Goal: Information Seeking & Learning: Understand process/instructions

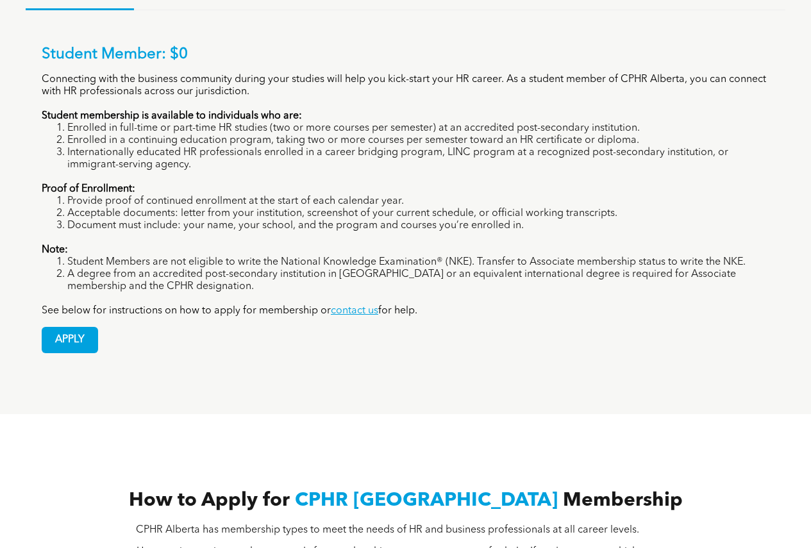
scroll to position [705, 0]
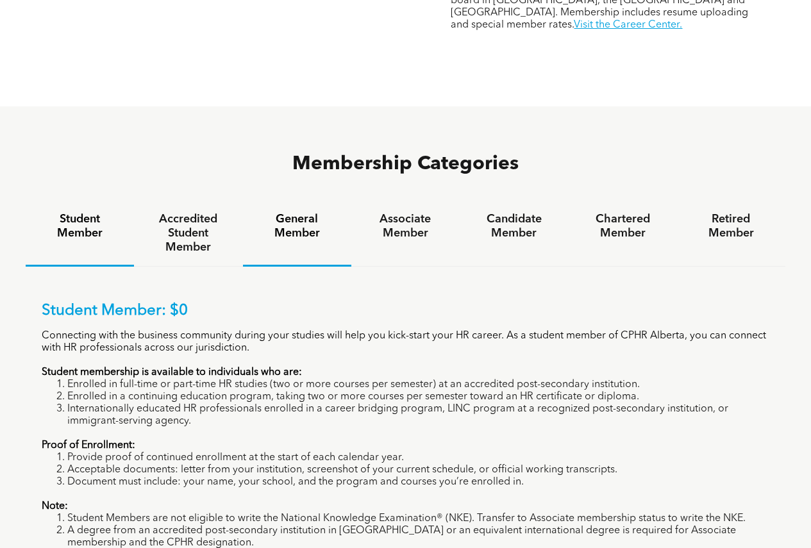
click at [324, 212] on h4 "General Member" at bounding box center [297, 226] width 85 height 28
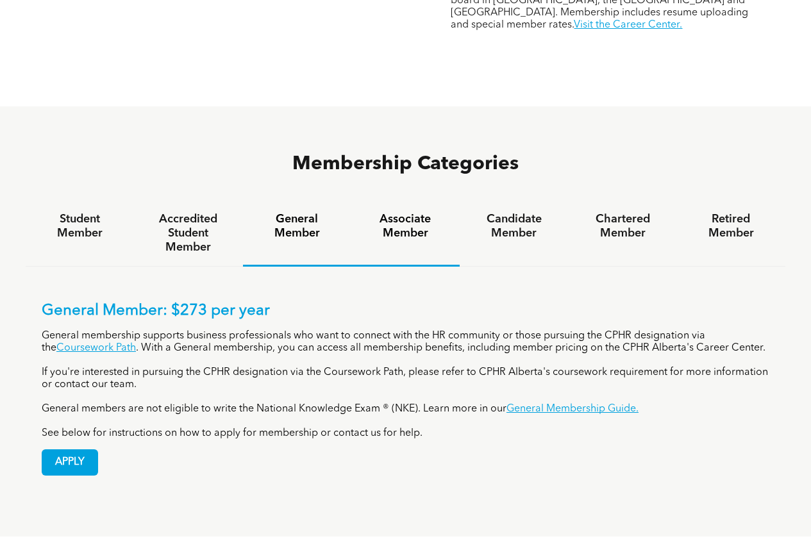
click at [408, 212] on h4 "Associate Member" at bounding box center [405, 226] width 85 height 28
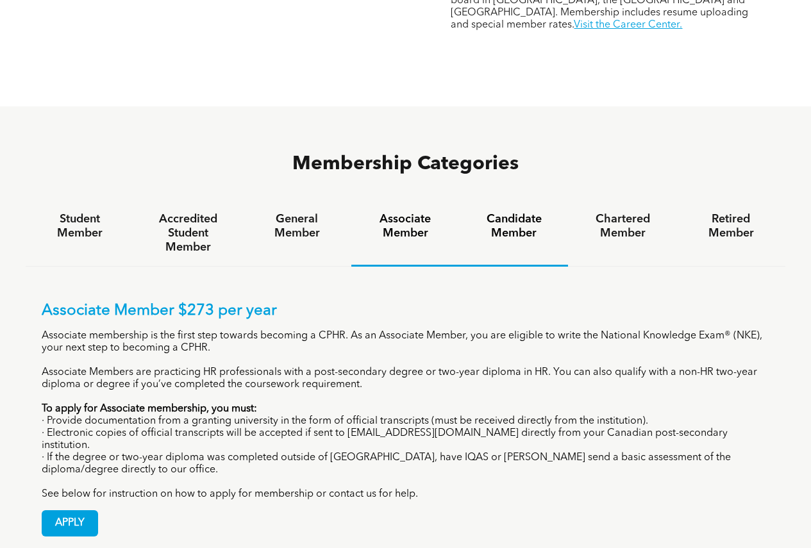
click at [517, 212] on h4 "Candidate Member" at bounding box center [513, 226] width 85 height 28
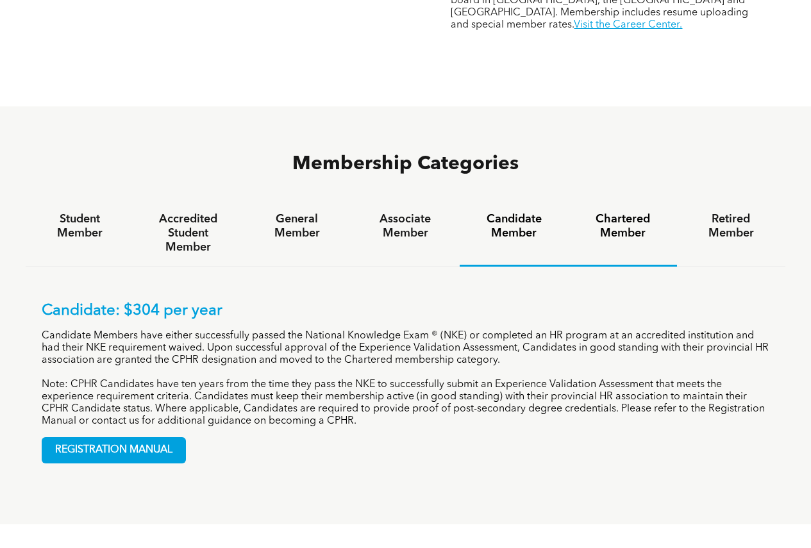
click at [610, 212] on h4 "Chartered Member" at bounding box center [622, 226] width 85 height 28
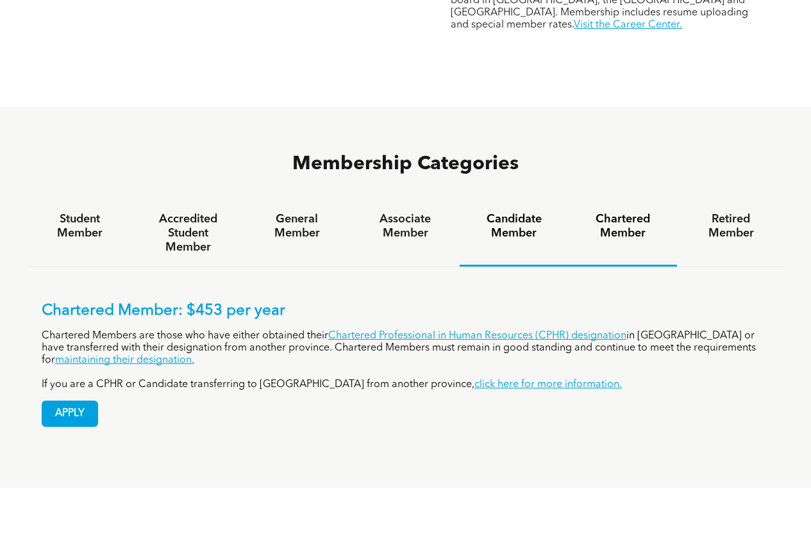
click at [516, 212] on h4 "Candidate Member" at bounding box center [513, 226] width 85 height 28
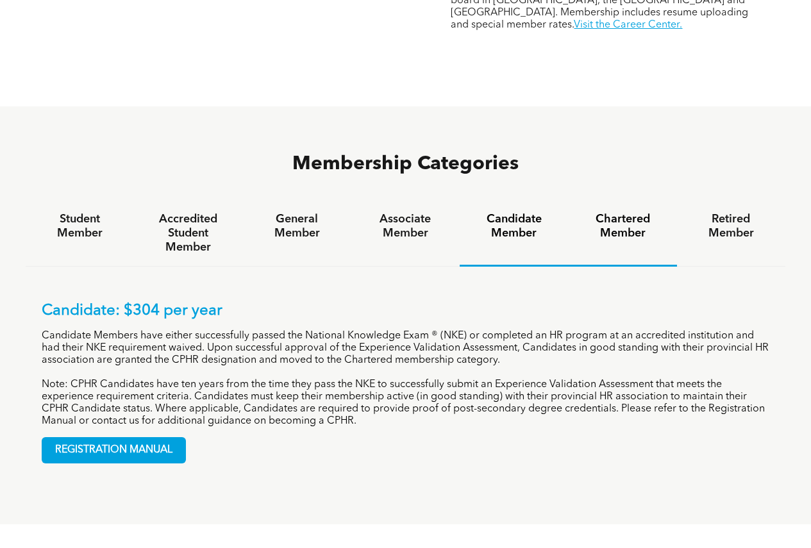
click at [632, 201] on div "Chartered Member" at bounding box center [622, 234] width 108 height 66
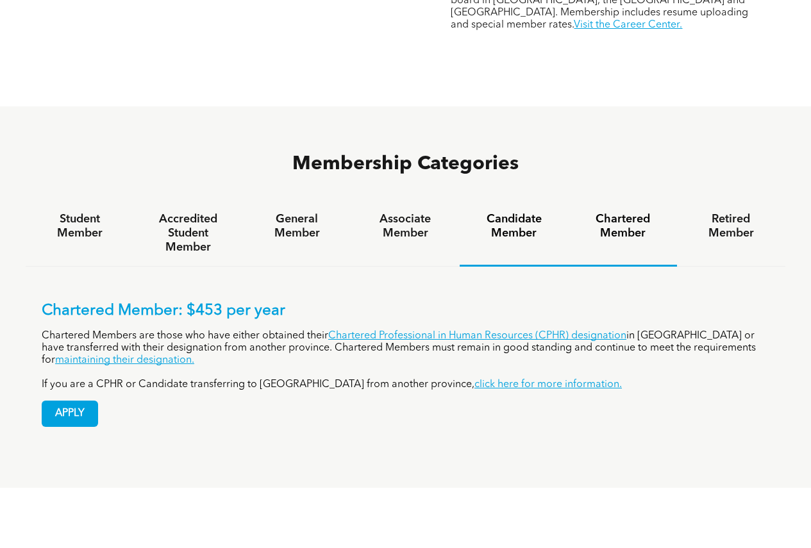
click at [518, 212] on h4 "Candidate Member" at bounding box center [513, 226] width 85 height 28
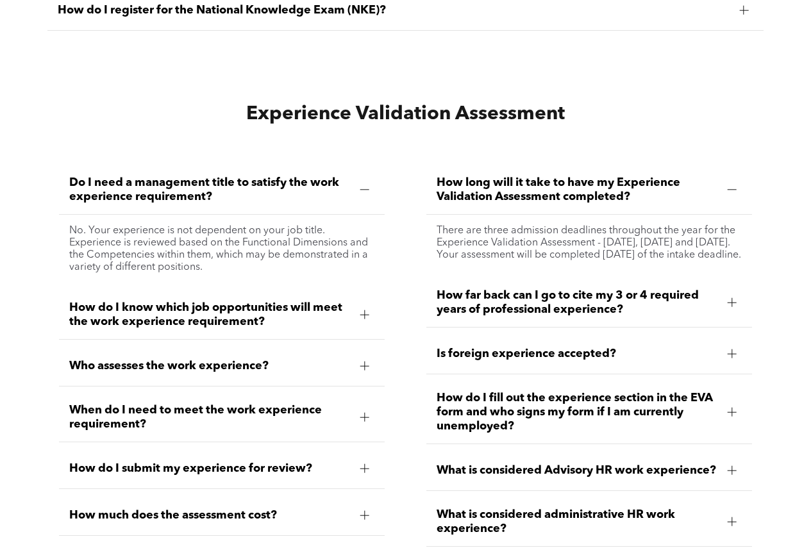
scroll to position [3462, 0]
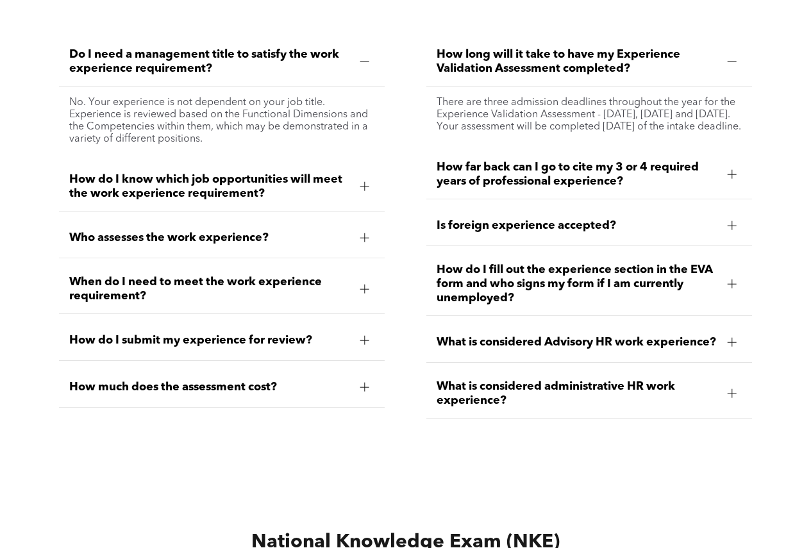
click at [319, 265] on div "When do I need to meet the work experience requirement?" at bounding box center [222, 289] width 326 height 49
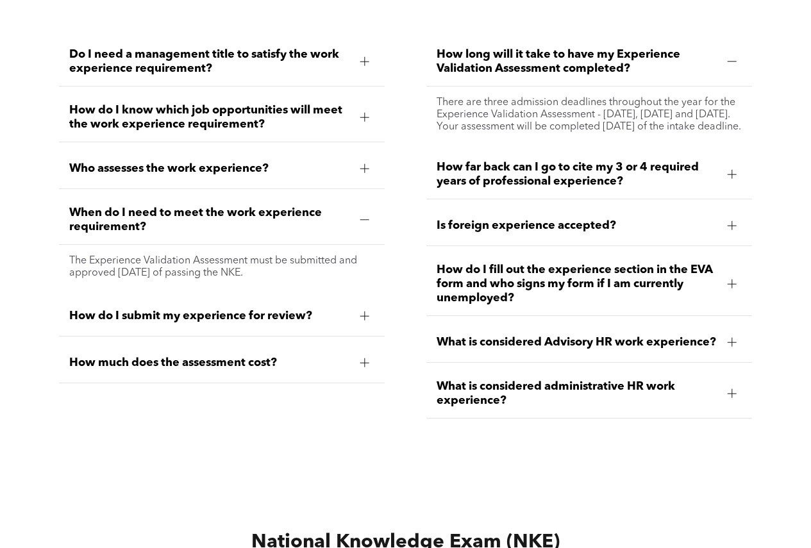
click at [324, 206] on span "When do I need to meet the work experience requirement?" at bounding box center [209, 220] width 281 height 28
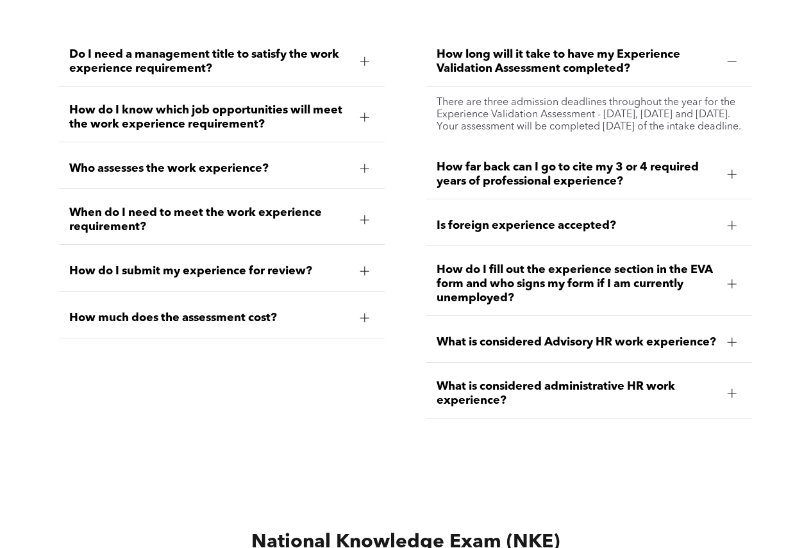
scroll to position [3270, 0]
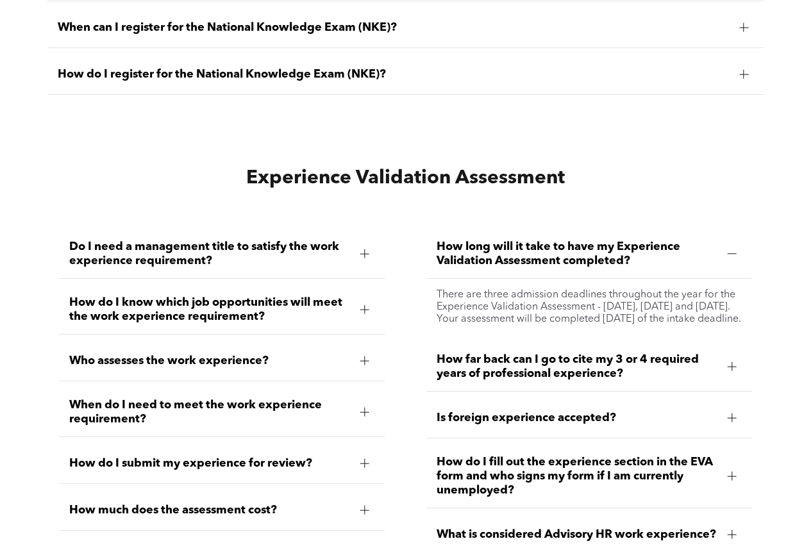
click at [231, 398] on span "When do I need to meet the work experience requirement?" at bounding box center [209, 412] width 281 height 28
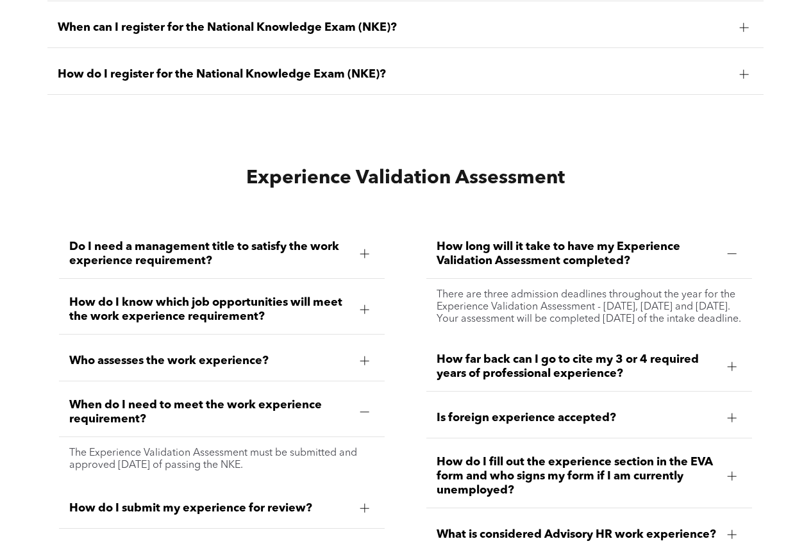
click at [231, 398] on span "When do I need to meet the work experience requirement?" at bounding box center [209, 412] width 281 height 28
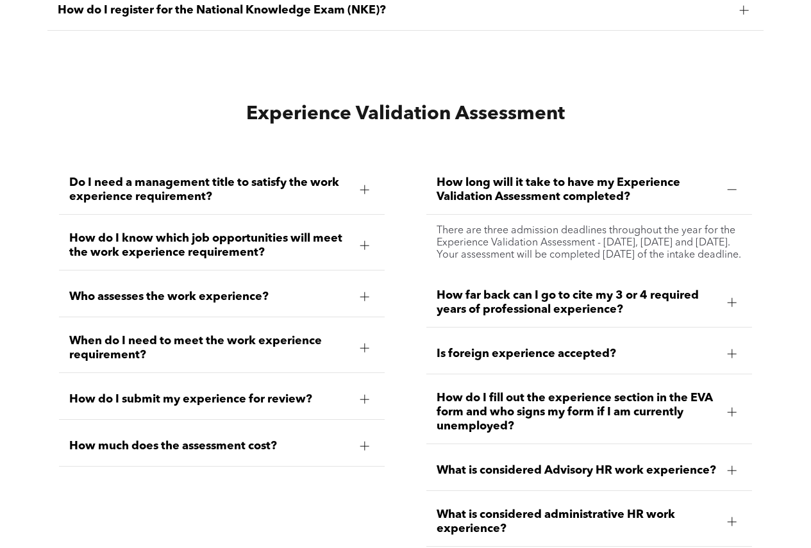
scroll to position [3462, 0]
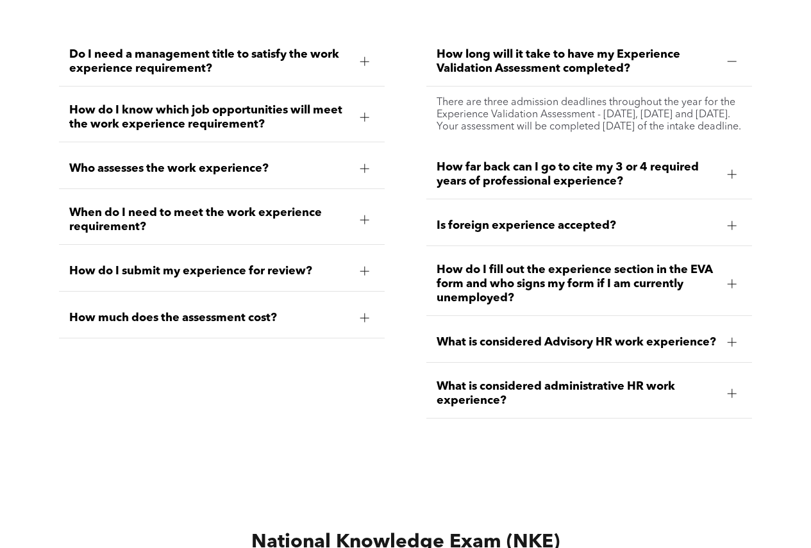
click at [483, 335] on span "What is considered Advisory HR work experience?" at bounding box center [577, 342] width 281 height 14
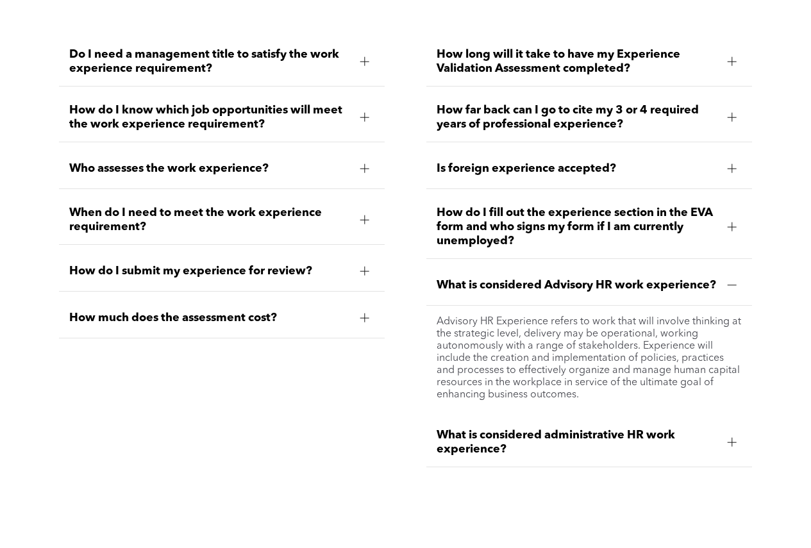
click at [553, 428] on span "What is considered administrative HR work experience?" at bounding box center [577, 442] width 281 height 28
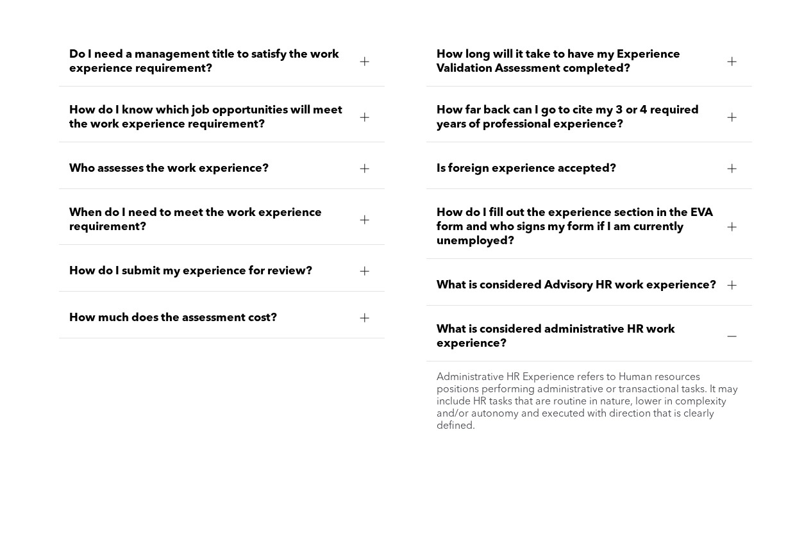
click at [555, 323] on span "What is considered administrative HR work experience?" at bounding box center [577, 337] width 281 height 28
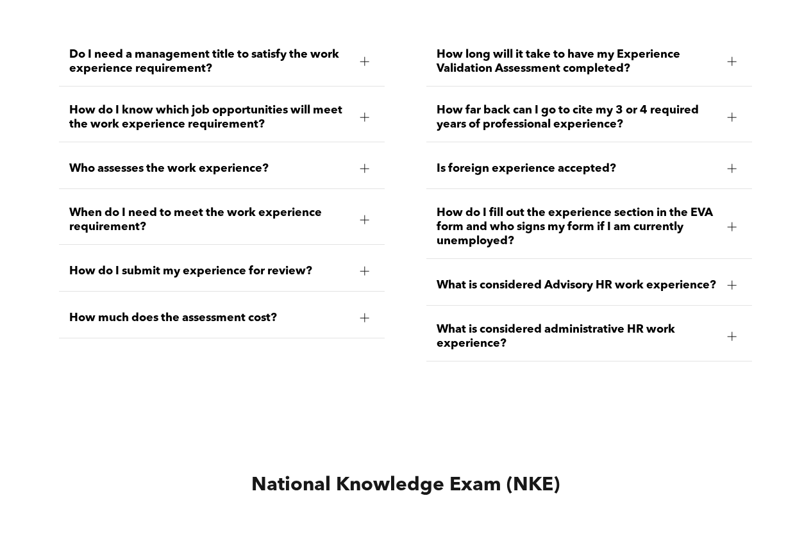
click at [548, 278] on span "What is considered Advisory HR work experience?" at bounding box center [577, 285] width 281 height 14
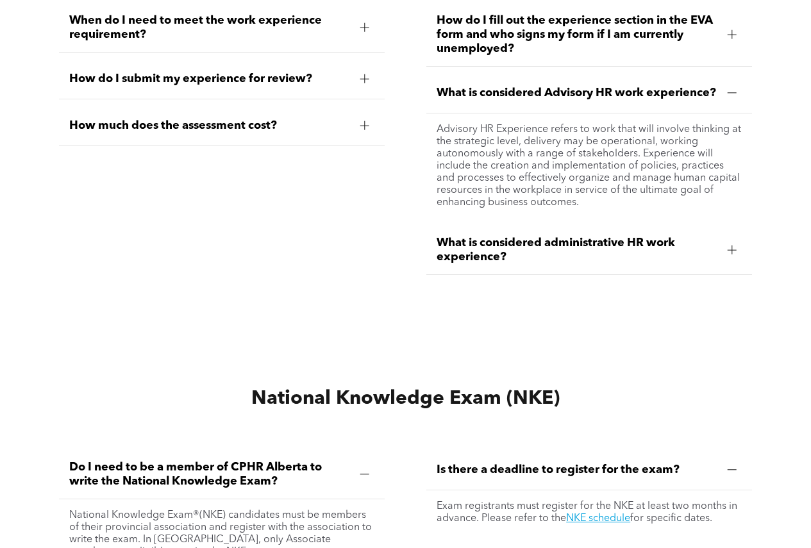
scroll to position [3783, 0]
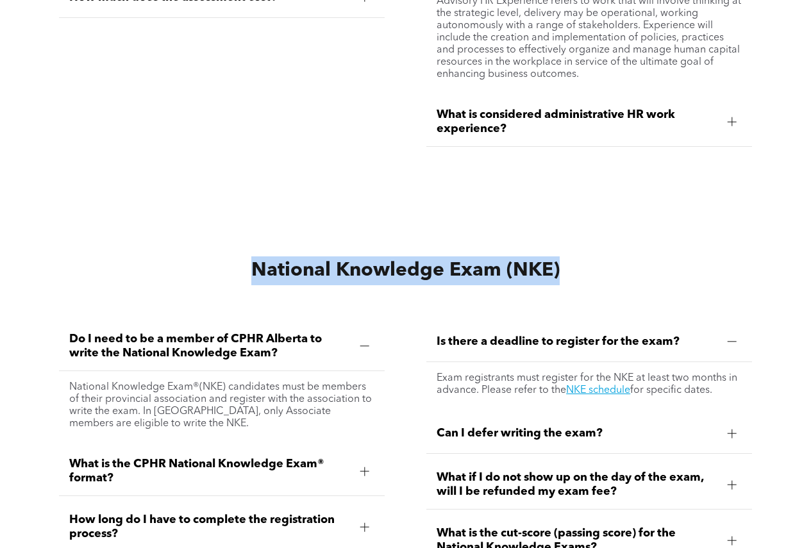
drag, startPoint x: 257, startPoint y: 239, endPoint x: 600, endPoint y: 237, distance: 342.4
click at [600, 256] on h2 "National Knowledge Exam (NKE)" at bounding box center [405, 270] width 693 height 29
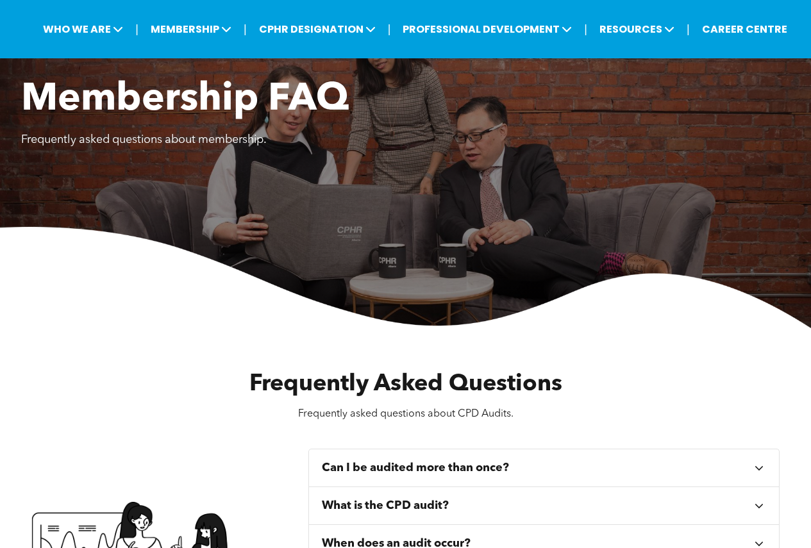
scroll to position [0, 0]
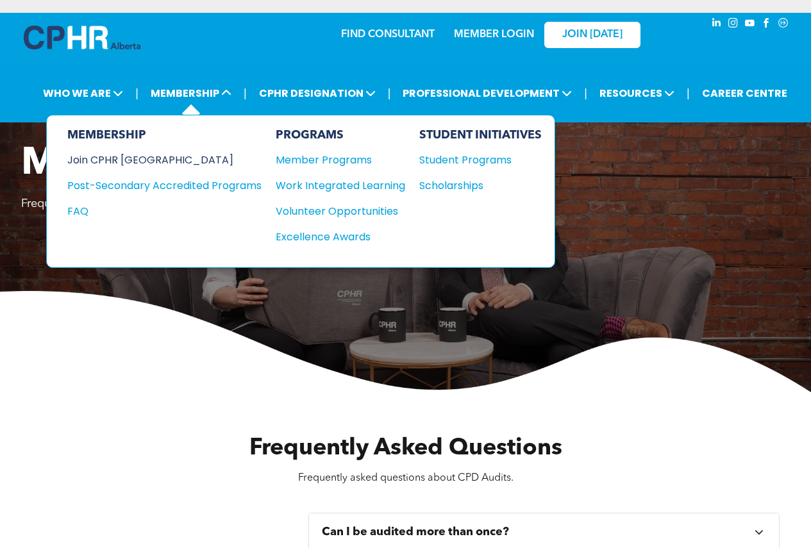
click at [147, 157] on div "Join CPHR [GEOGRAPHIC_DATA]" at bounding box center [154, 160] width 175 height 16
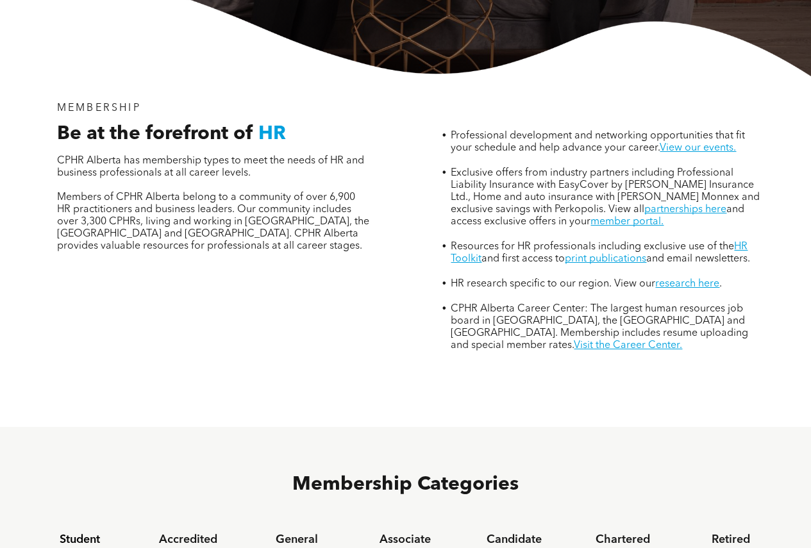
scroll to position [641, 0]
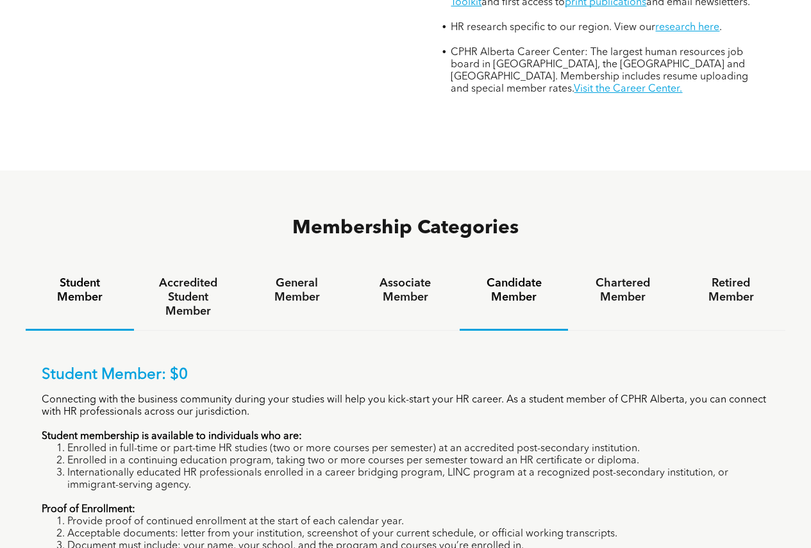
click at [525, 276] on h4 "Candidate Member" at bounding box center [513, 290] width 85 height 28
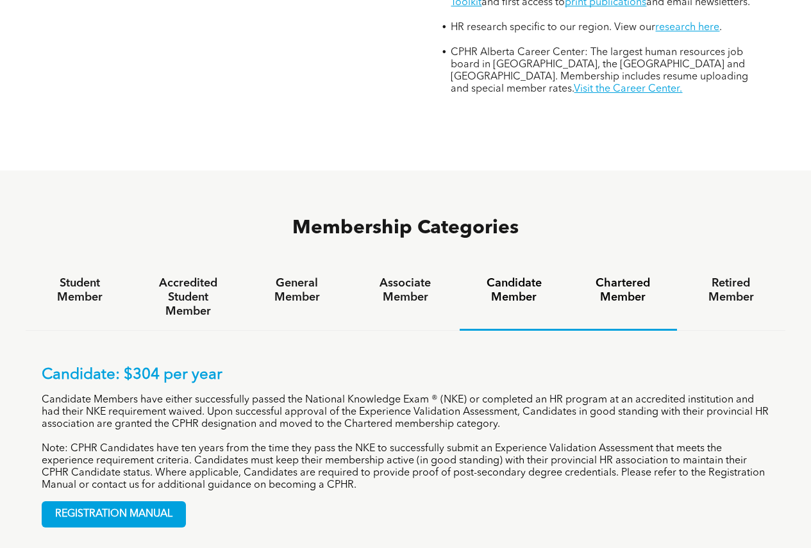
click at [603, 276] on h4 "Chartered Member" at bounding box center [622, 290] width 85 height 28
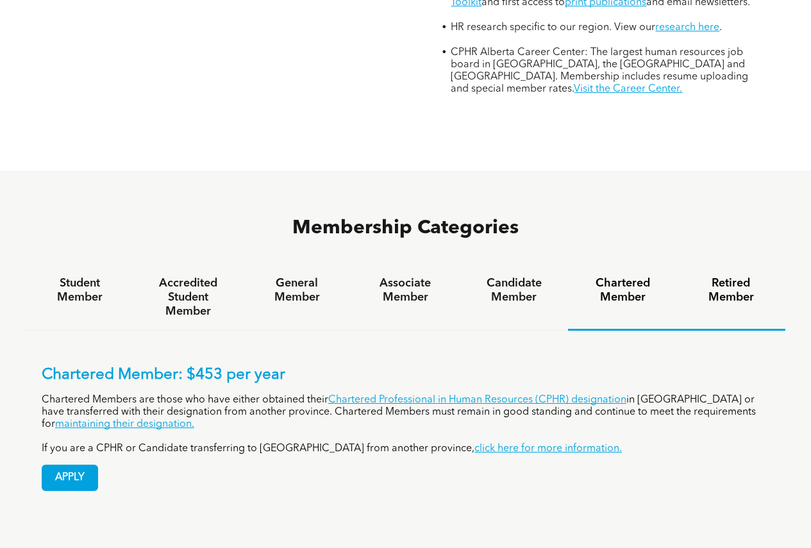
click at [728, 276] on h4 "Retired Member" at bounding box center [731, 290] width 85 height 28
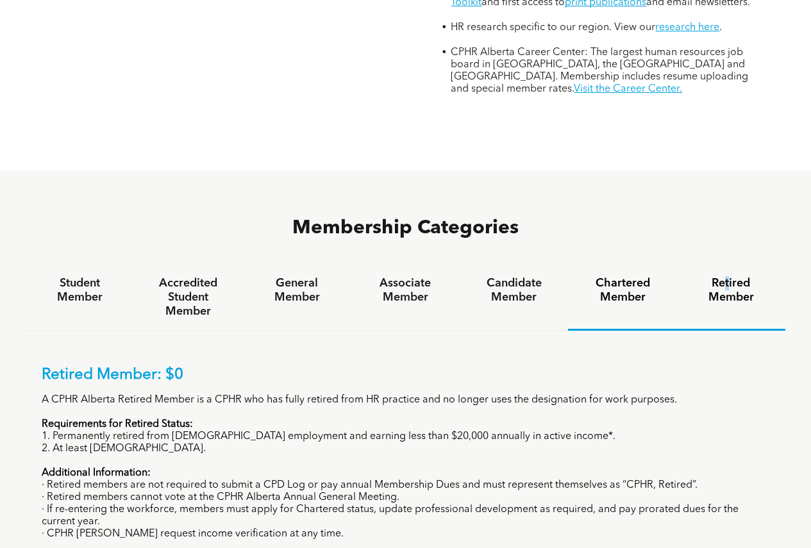
click at [660, 276] on h4 "Chartered Member" at bounding box center [622, 290] width 85 height 28
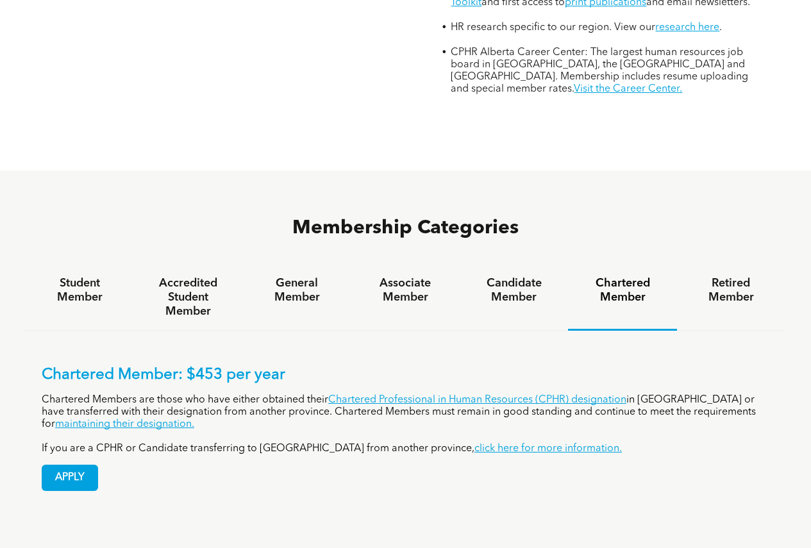
scroll to position [769, 0]
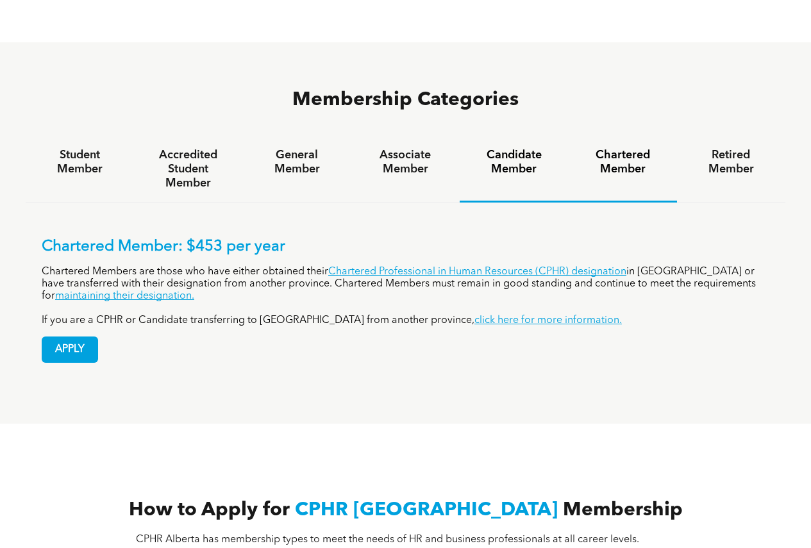
click at [511, 148] on h4 "Candidate Member" at bounding box center [513, 162] width 85 height 28
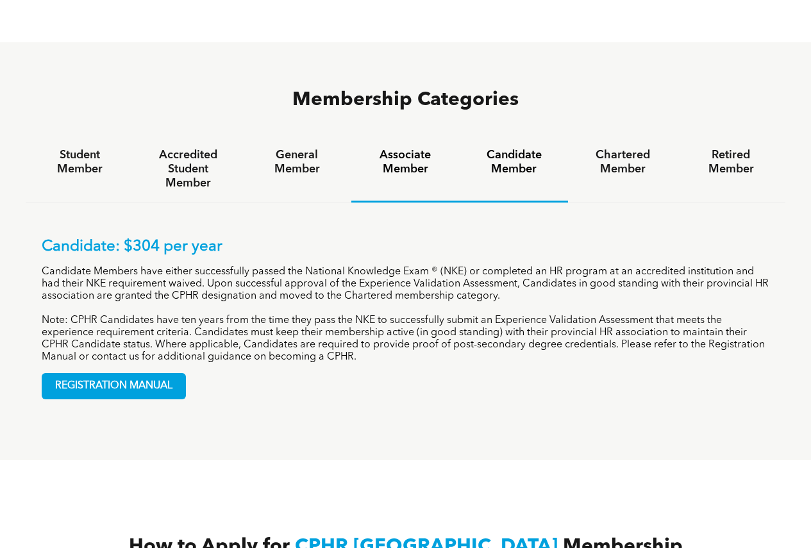
click at [392, 148] on h4 "Associate Member" at bounding box center [405, 162] width 85 height 28
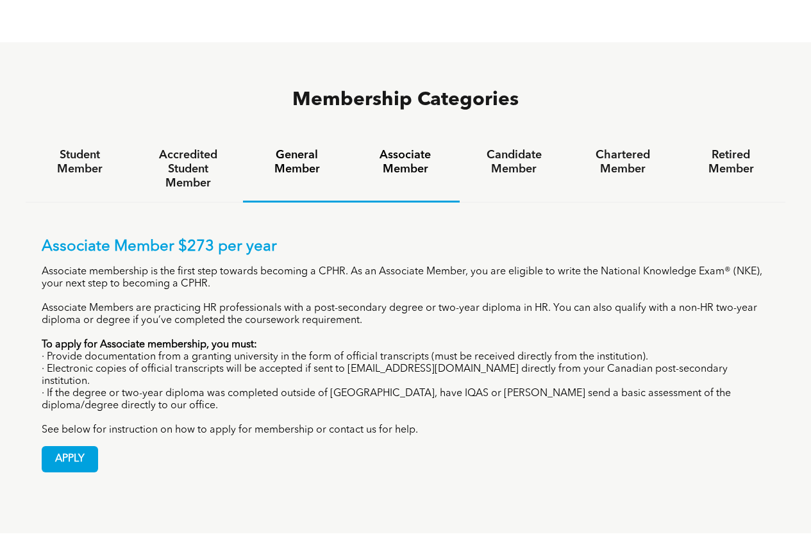
click at [344, 137] on div "General Member" at bounding box center [297, 170] width 108 height 66
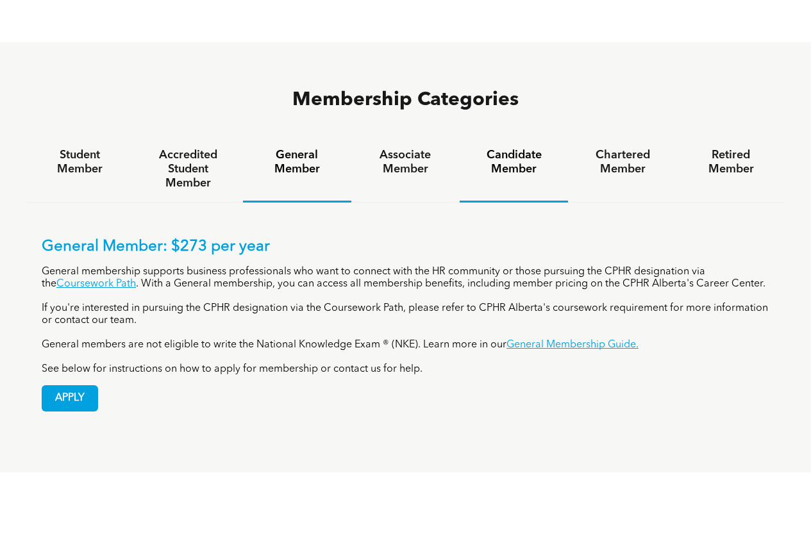
click at [508, 148] on h4 "Candidate Member" at bounding box center [513, 162] width 85 height 28
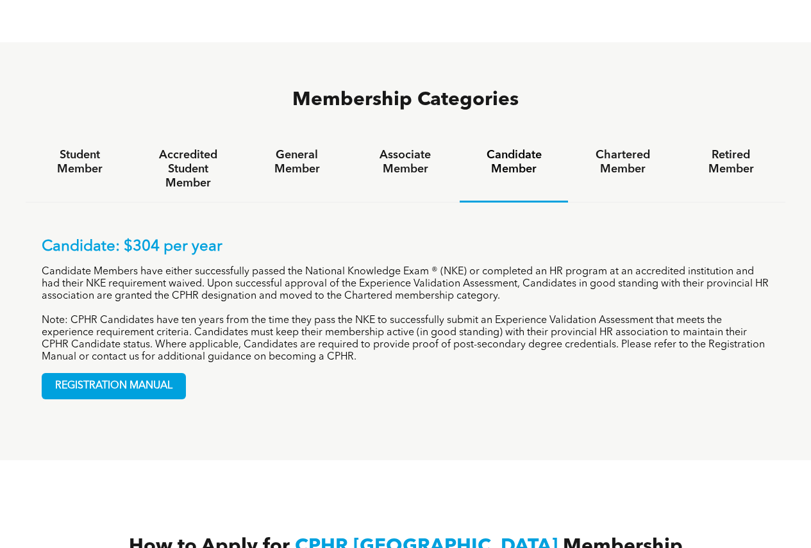
click at [517, 148] on h4 "Candidate Member" at bounding box center [513, 162] width 85 height 28
click at [650, 148] on h4 "Chartered Member" at bounding box center [622, 162] width 85 height 28
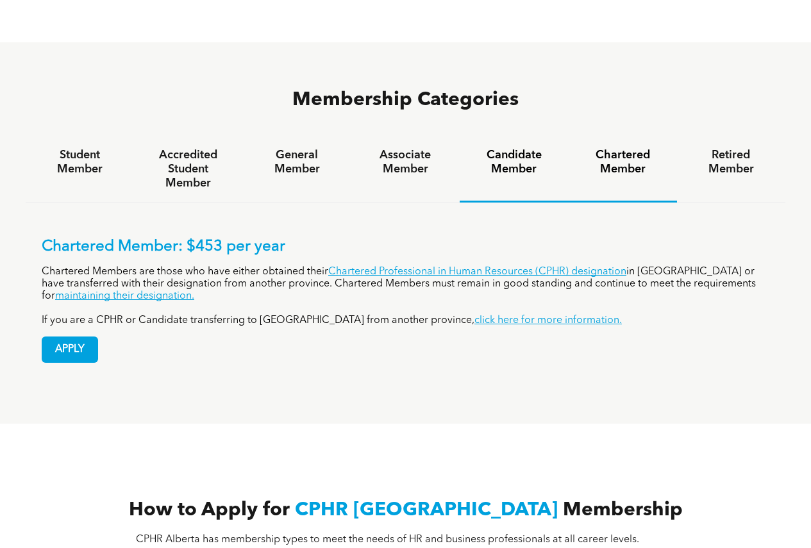
click at [515, 148] on h4 "Candidate Member" at bounding box center [513, 162] width 85 height 28
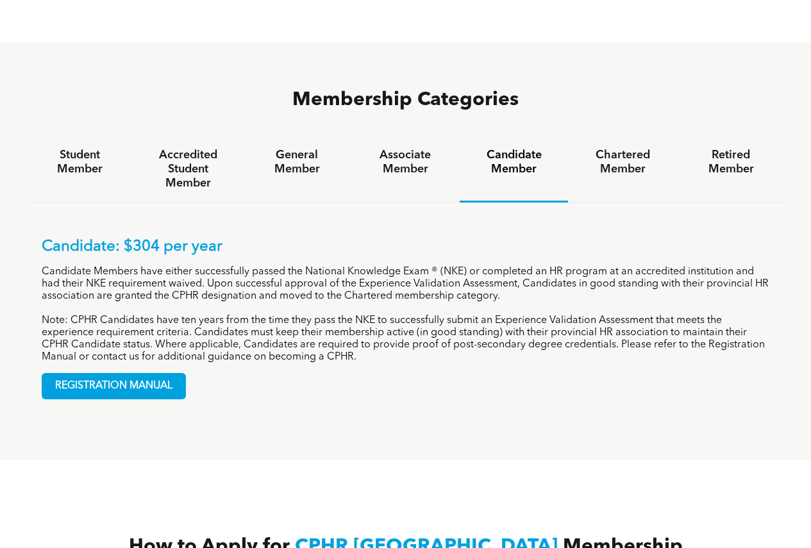
click at [587, 148] on h4 "Chartered Member" at bounding box center [622, 162] width 85 height 28
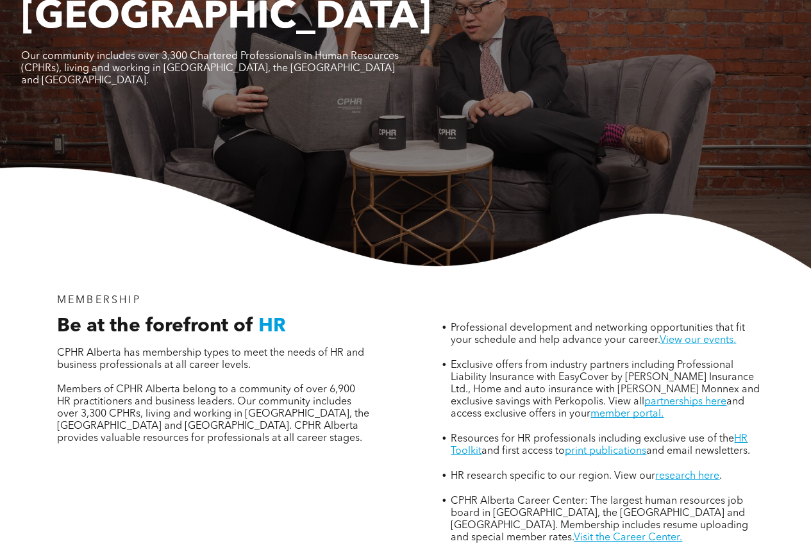
scroll to position [0, 0]
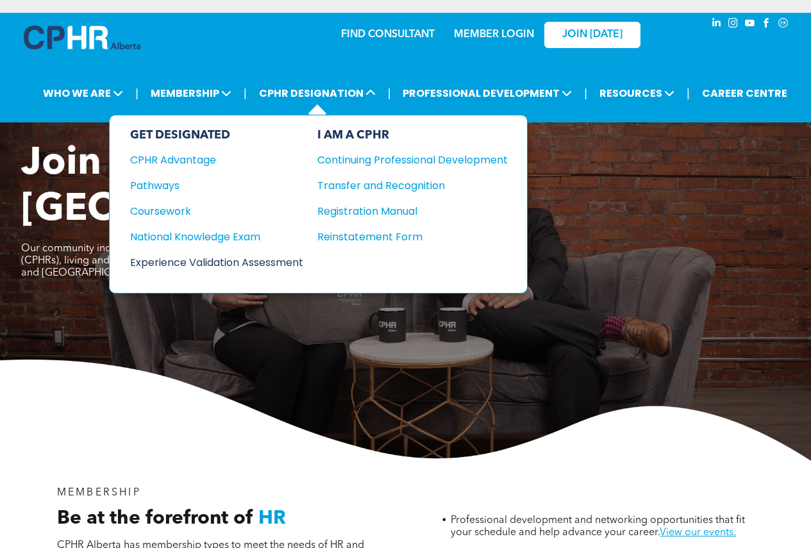
click at [192, 259] on div "Experience Validation Assessment" at bounding box center [208, 263] width 156 height 16
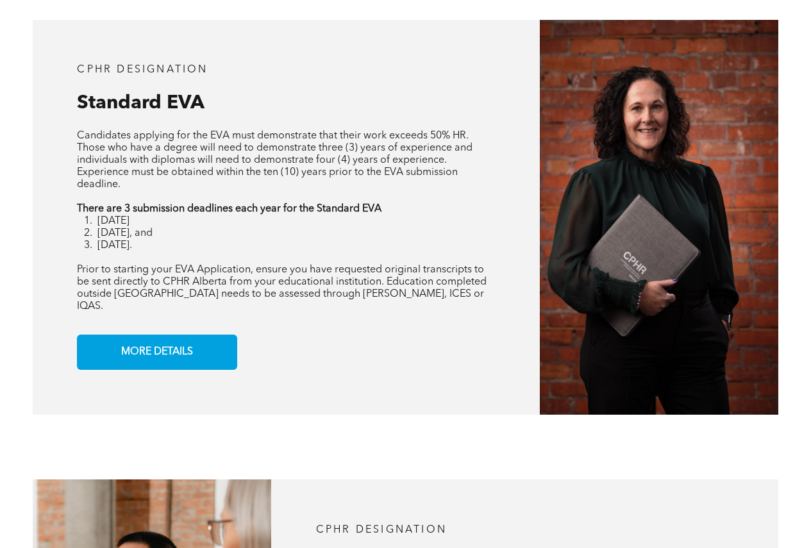
scroll to position [898, 0]
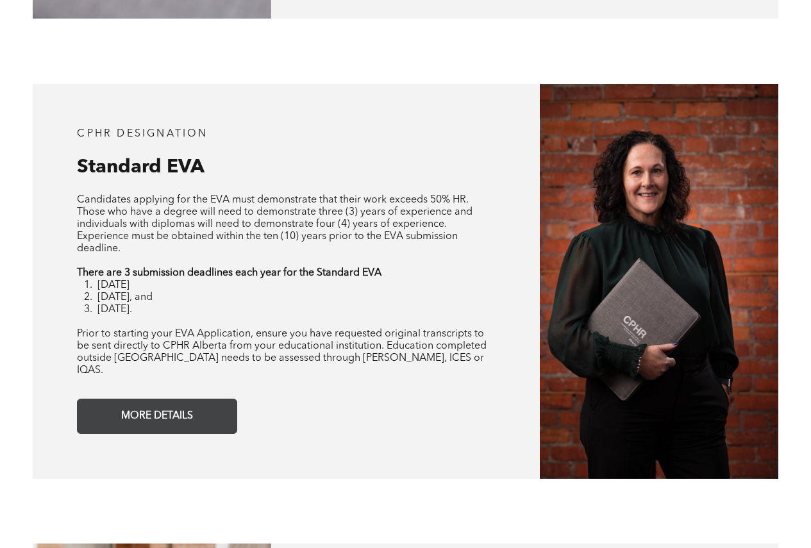
click at [147, 404] on span "MORE DETAILS" at bounding box center [157, 416] width 81 height 25
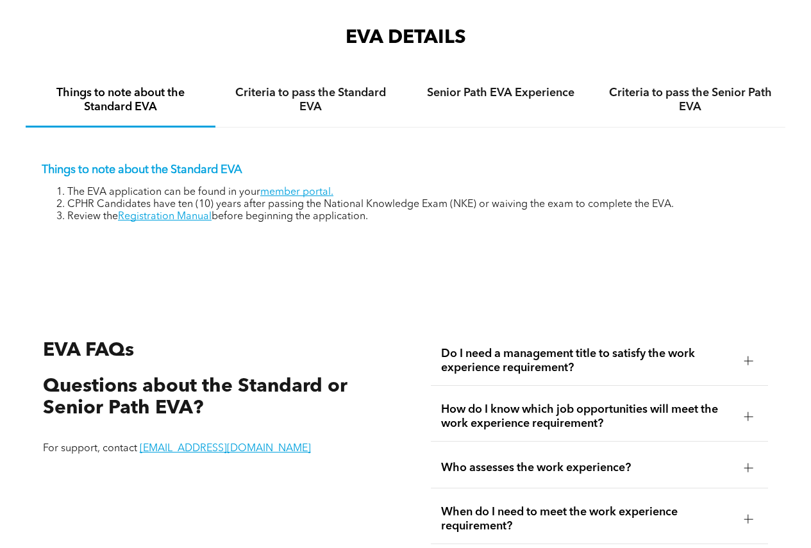
scroll to position [1961, 0]
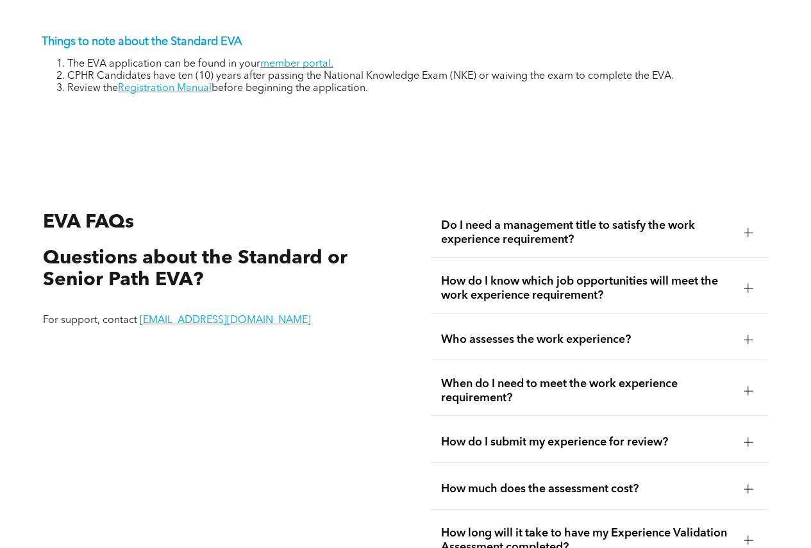
click at [469, 219] on span "Do I need a management title to satisfy the work experience requirement?" at bounding box center [587, 233] width 293 height 28
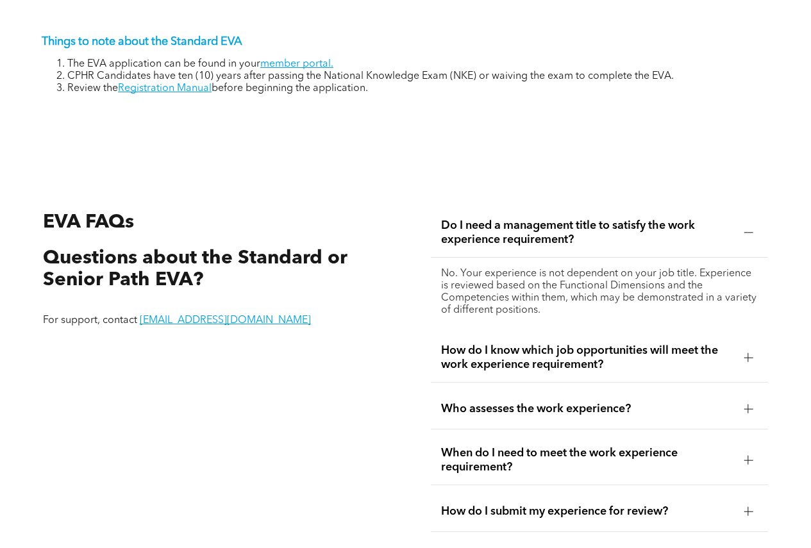
click at [469, 219] on span "Do I need a management title to satisfy the work experience requirement?" at bounding box center [587, 233] width 293 height 28
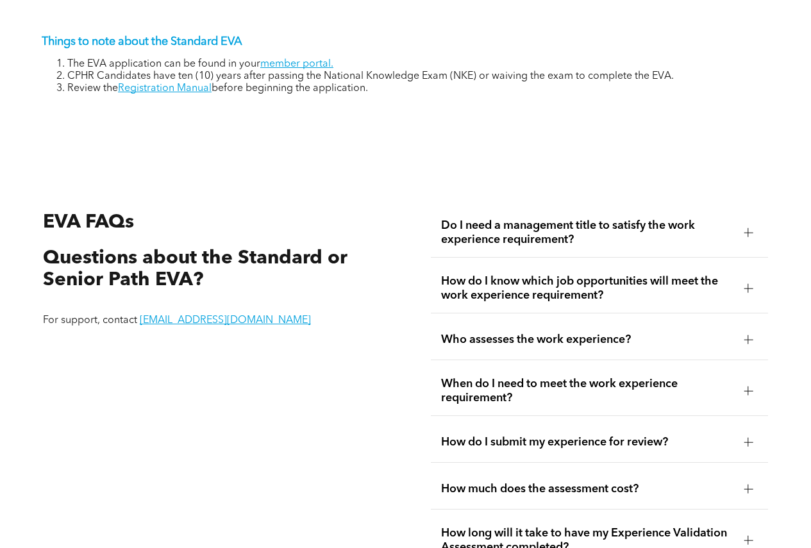
click at [475, 274] on span "How do I know which job opportunities will meet the work experience requirement?" at bounding box center [587, 288] width 293 height 28
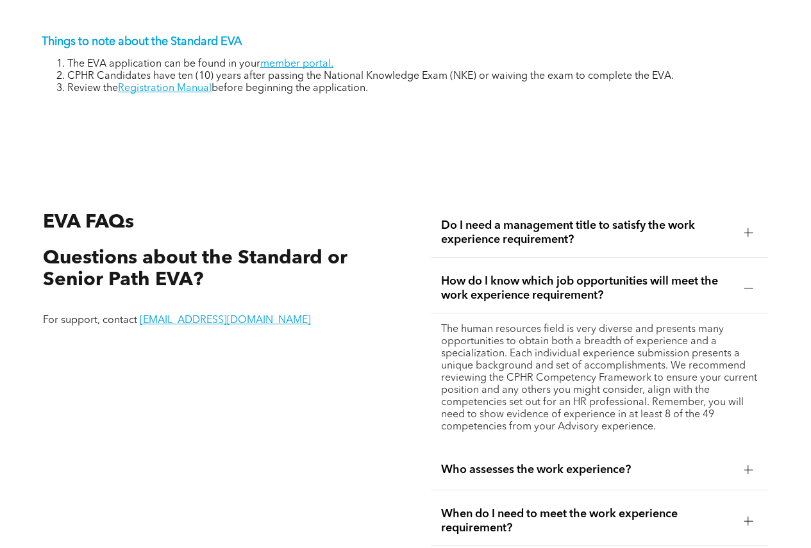
click at [475, 274] on span "How do I know which job opportunities will meet the work experience requirement?" at bounding box center [587, 288] width 293 height 28
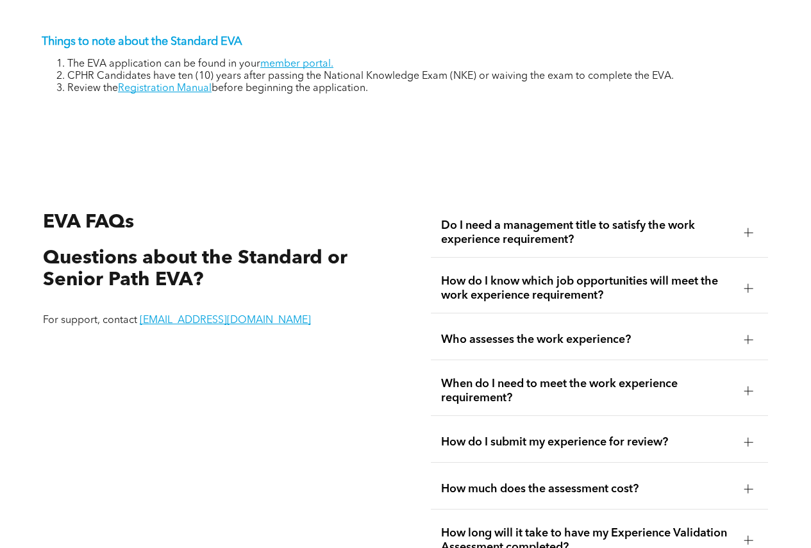
click at [483, 333] on span "Who assesses the work experience?" at bounding box center [587, 340] width 293 height 14
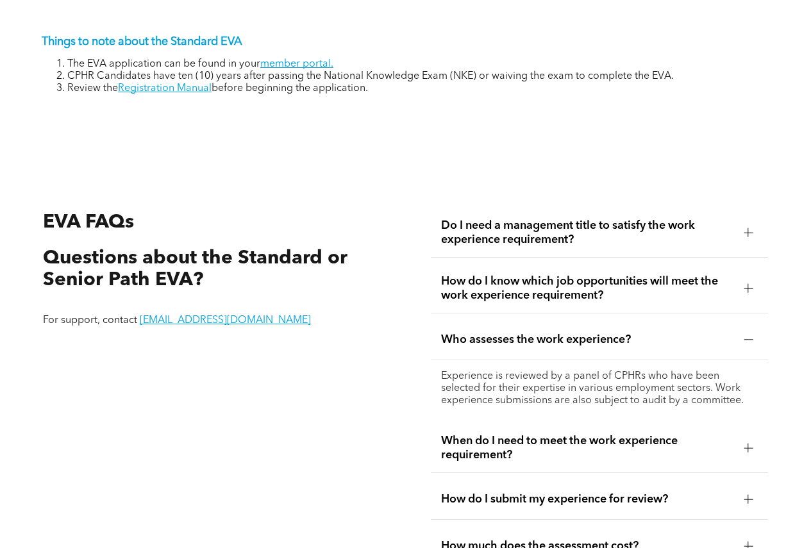
click at [483, 333] on span "Who assesses the work experience?" at bounding box center [587, 340] width 293 height 14
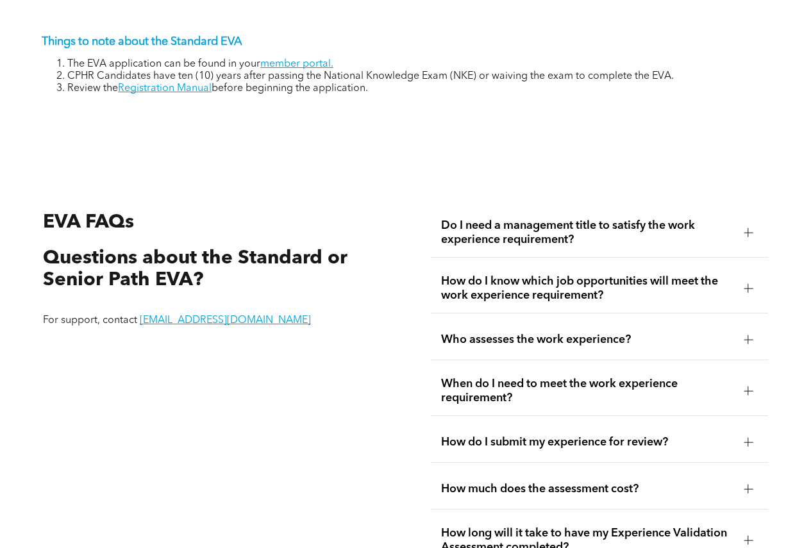
scroll to position [2026, 0]
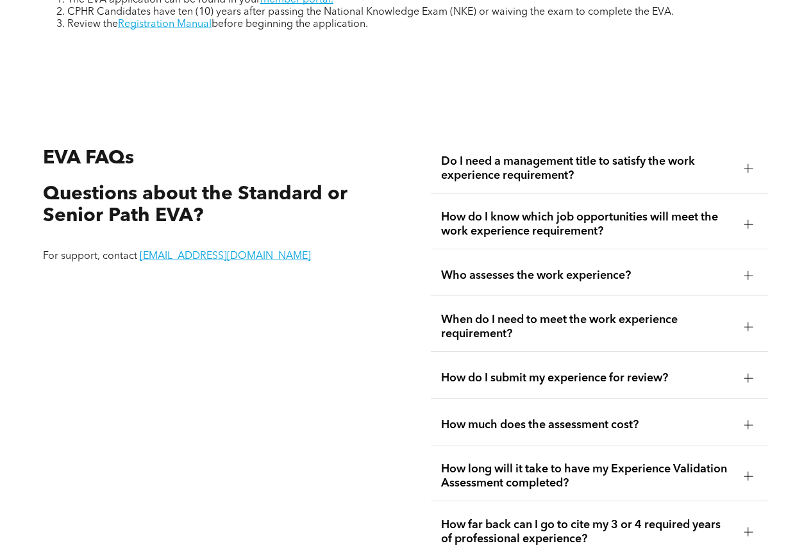
click at [517, 418] on span "How much does the assessment cost?" at bounding box center [587, 425] width 293 height 14
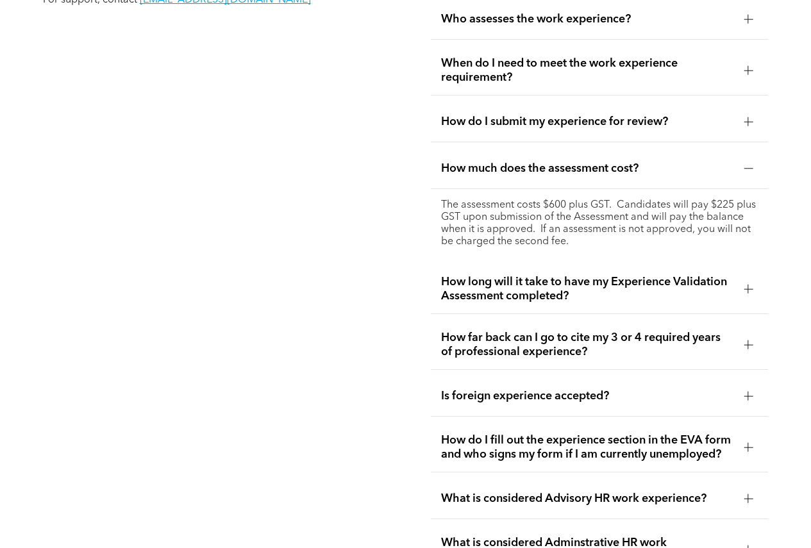
scroll to position [2346, 0]
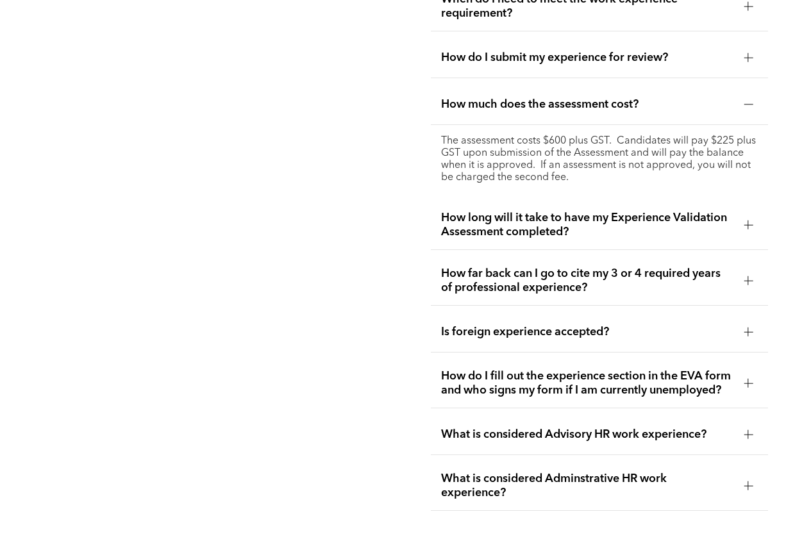
click at [634, 431] on span "What is considered Advisory HR work experience?" at bounding box center [587, 435] width 293 height 14
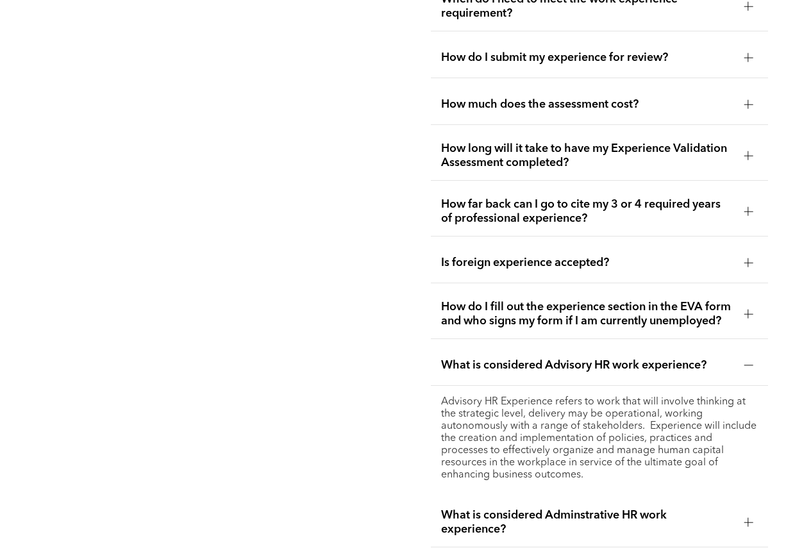
click at [605, 508] on span "What is considered Adminstrative HR work experience?" at bounding box center [587, 522] width 293 height 28
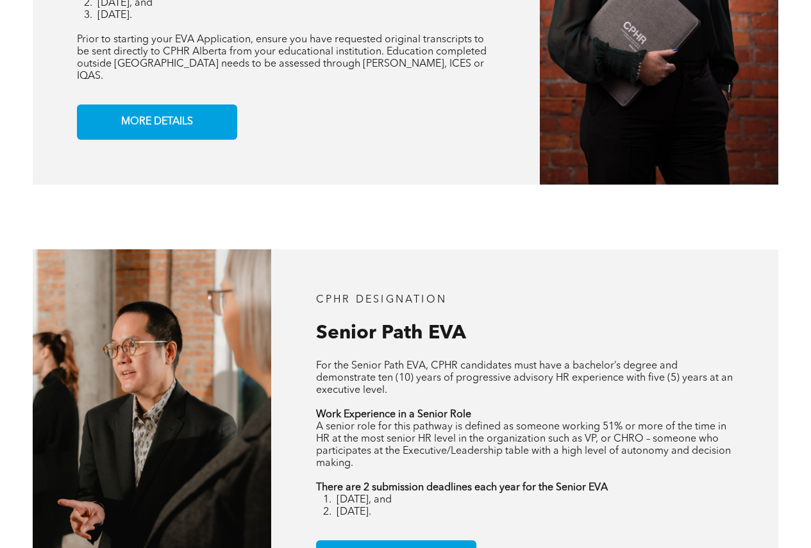
scroll to position [1577, 0]
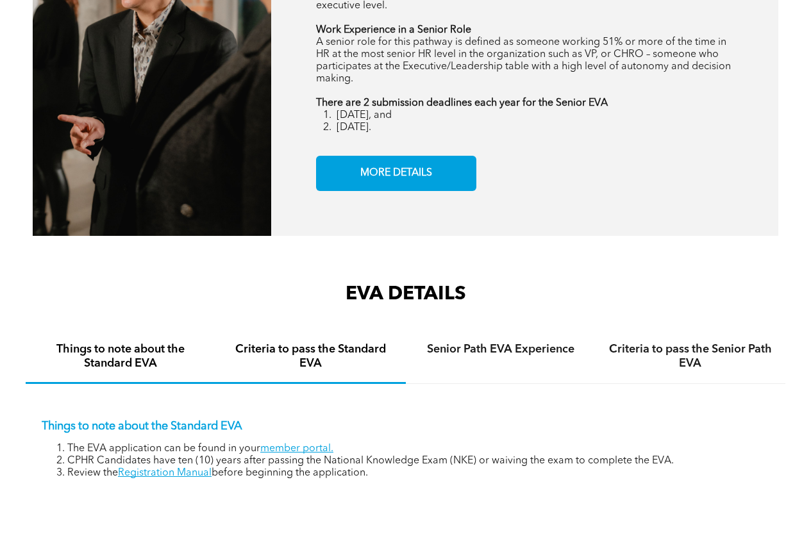
click at [308, 343] on h4 "Criteria to pass the Standard EVA" at bounding box center [310, 356] width 167 height 28
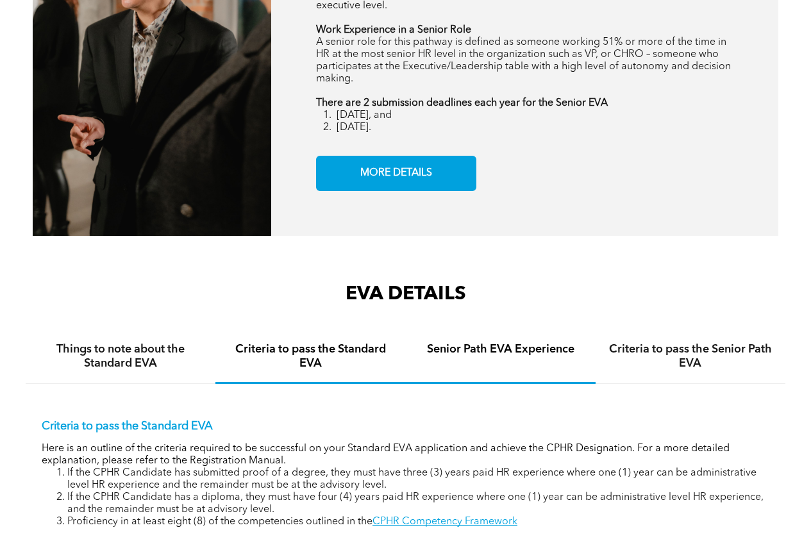
click at [483, 342] on h4 "Senior Path EVA Experience" at bounding box center [500, 349] width 167 height 14
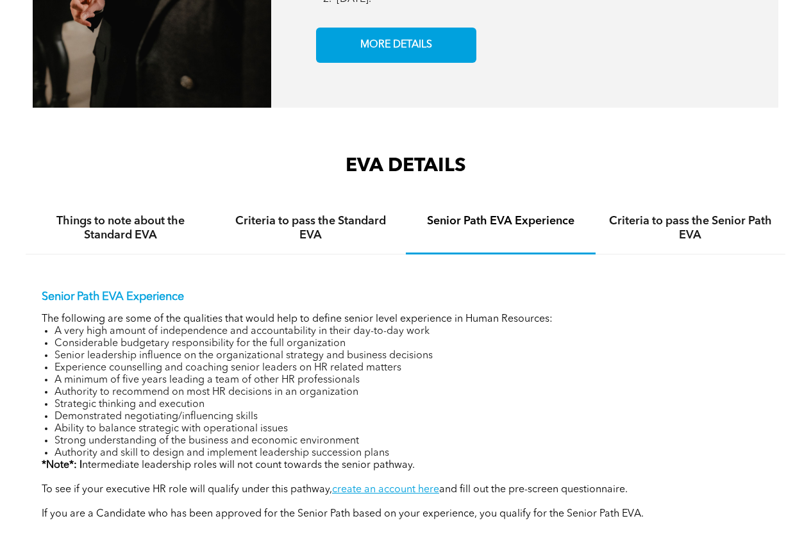
scroll to position [1833, 0]
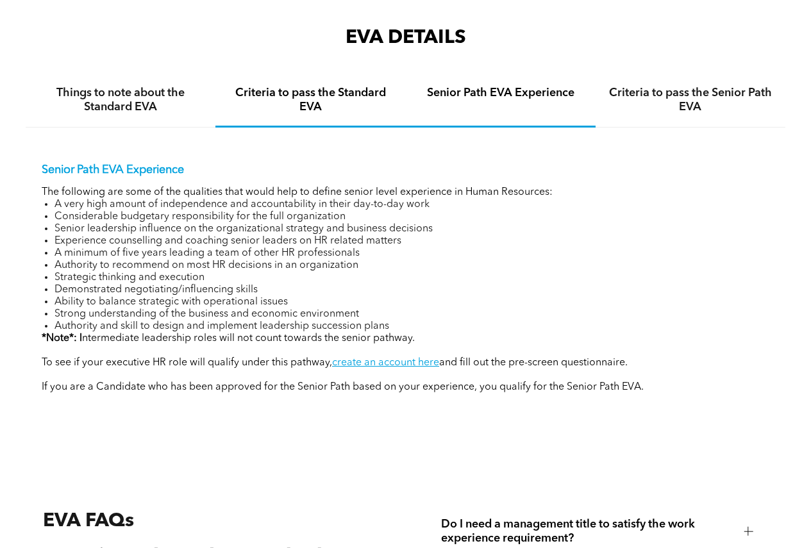
click at [306, 86] on h4 "Criteria to pass the Standard EVA" at bounding box center [310, 100] width 167 height 28
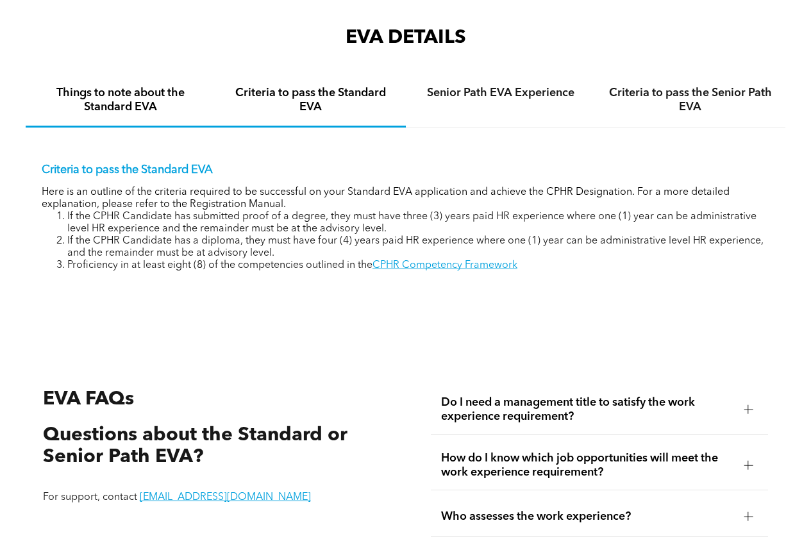
click at [160, 86] on h4 "Things to note about the Standard EVA" at bounding box center [120, 100] width 167 height 28
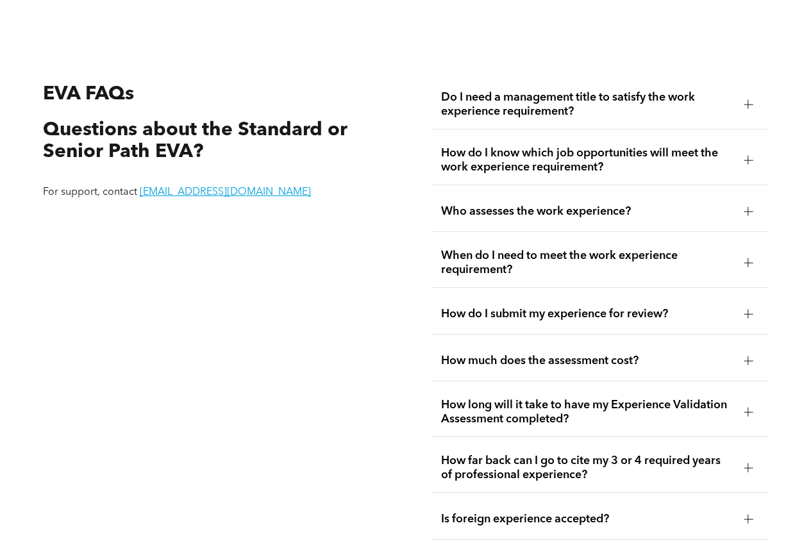
scroll to position [2154, 0]
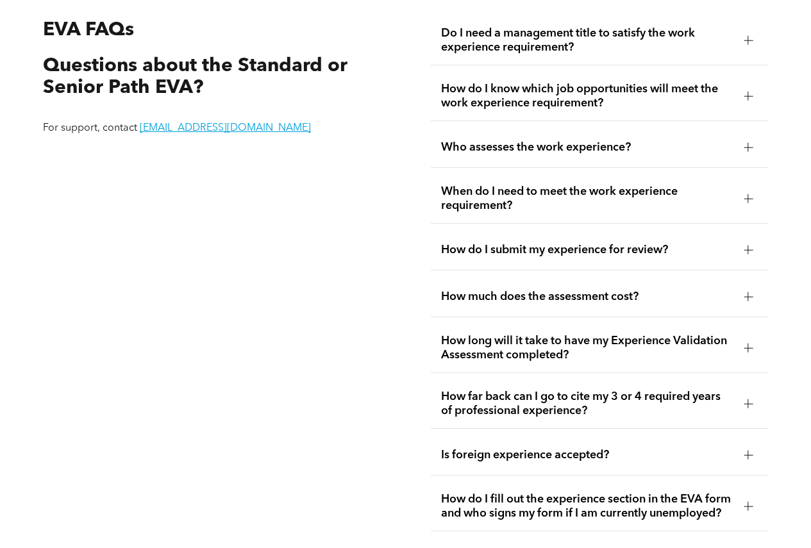
click at [596, 290] on span "How much does the assessment cost?" at bounding box center [587, 297] width 293 height 14
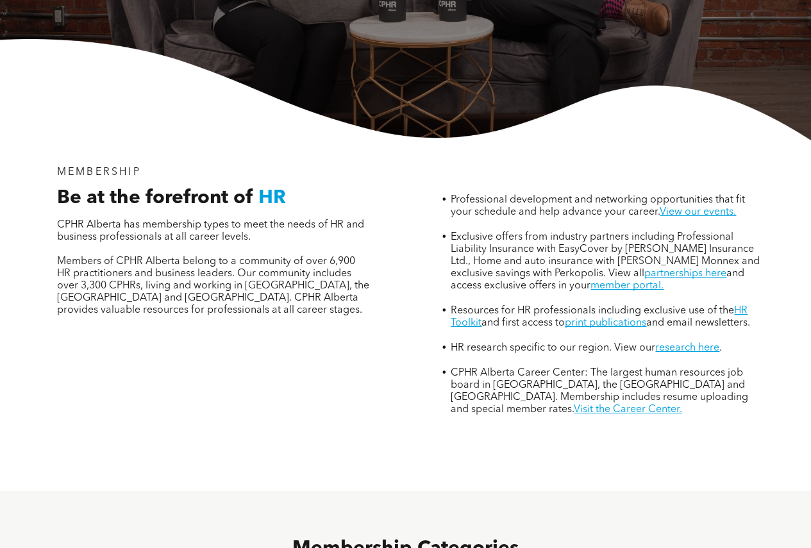
scroll to position [641, 0]
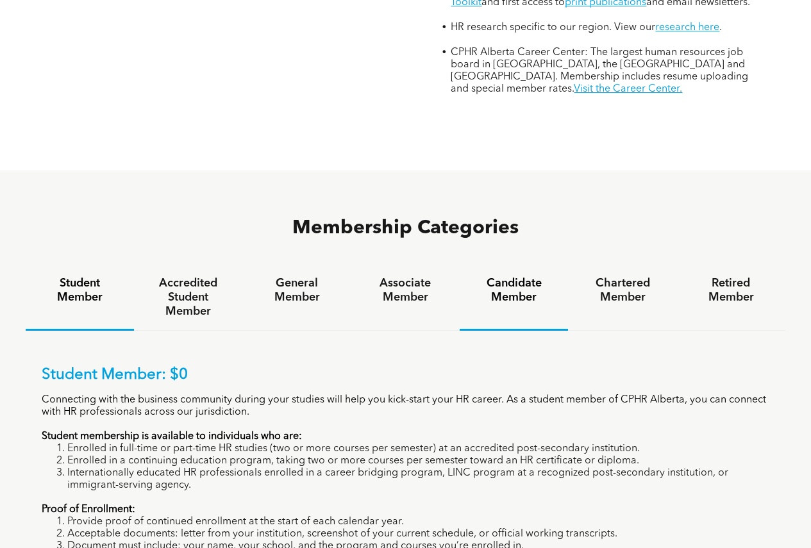
click at [515, 276] on h4 "Candidate Member" at bounding box center [513, 290] width 85 height 28
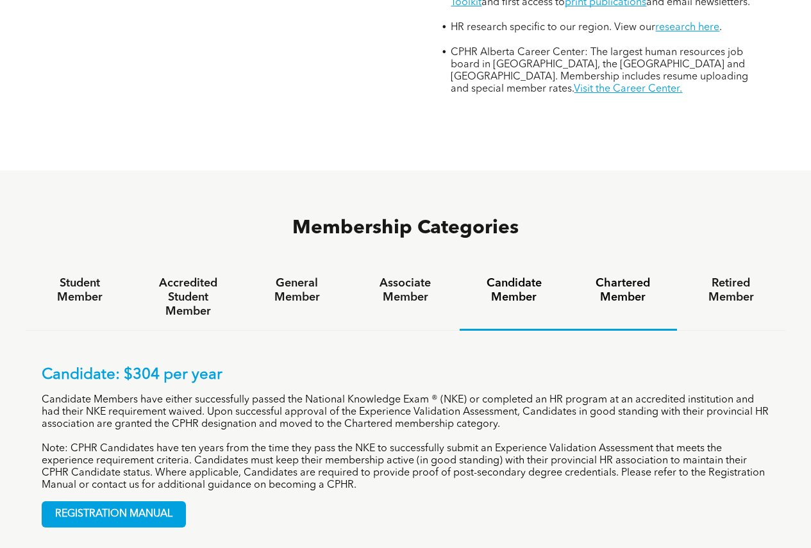
click at [607, 276] on h4 "Chartered Member" at bounding box center [622, 290] width 85 height 28
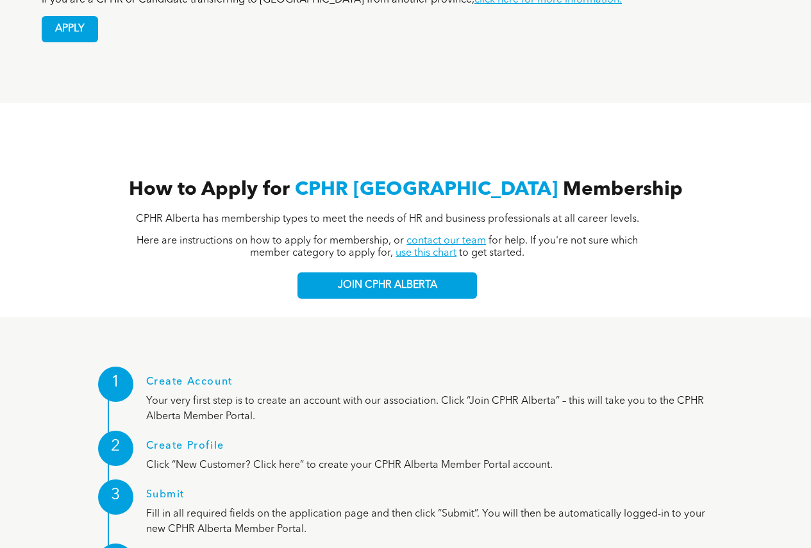
scroll to position [1218, 0]
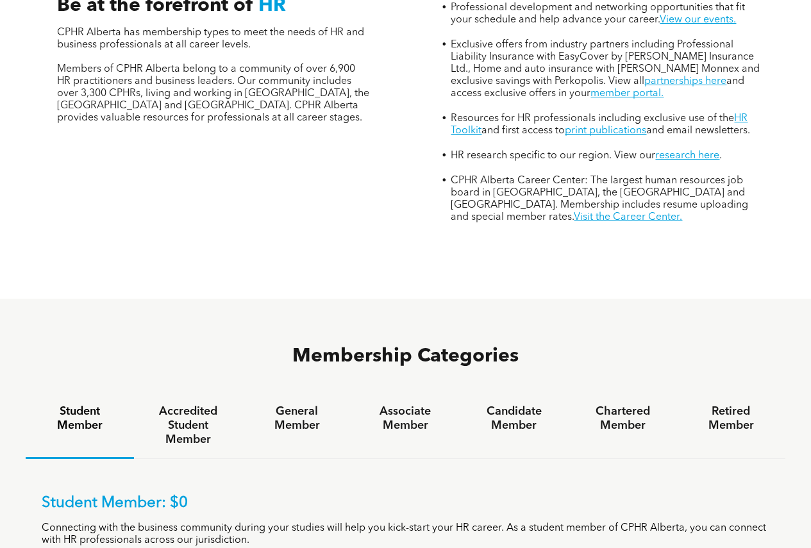
scroll to position [256, 0]
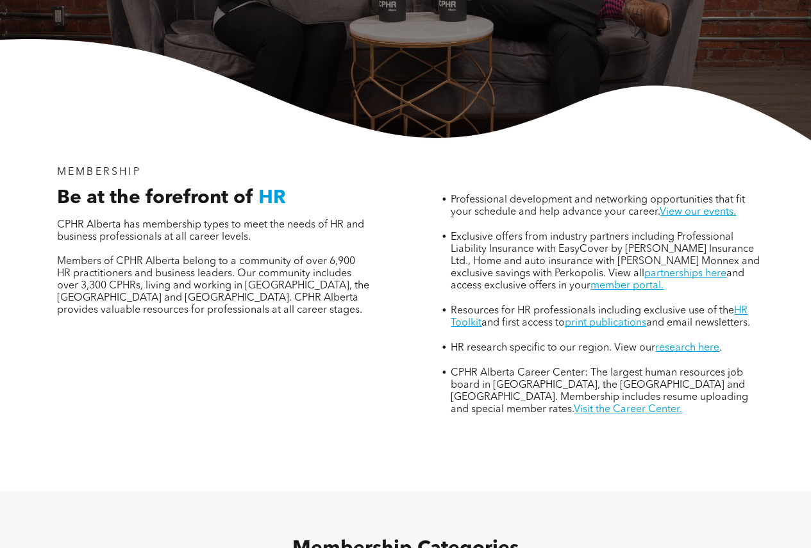
scroll to position [449, 0]
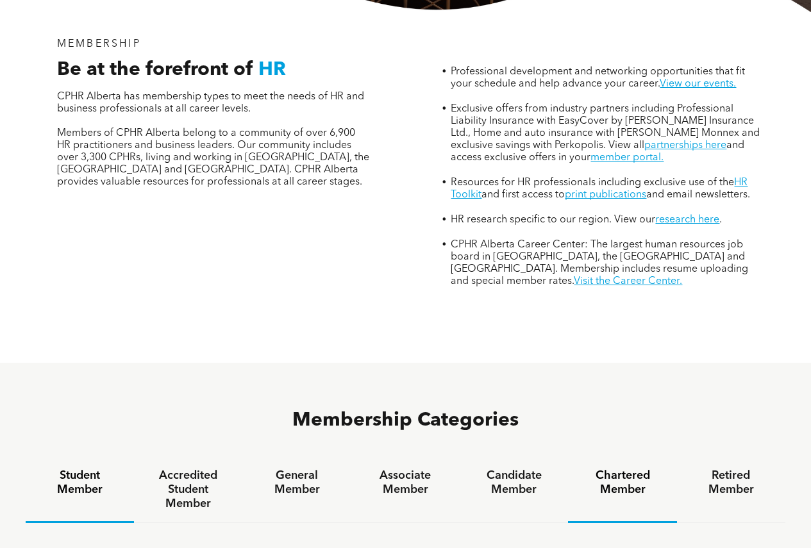
click at [617, 469] on h4 "Chartered Member" at bounding box center [622, 483] width 85 height 28
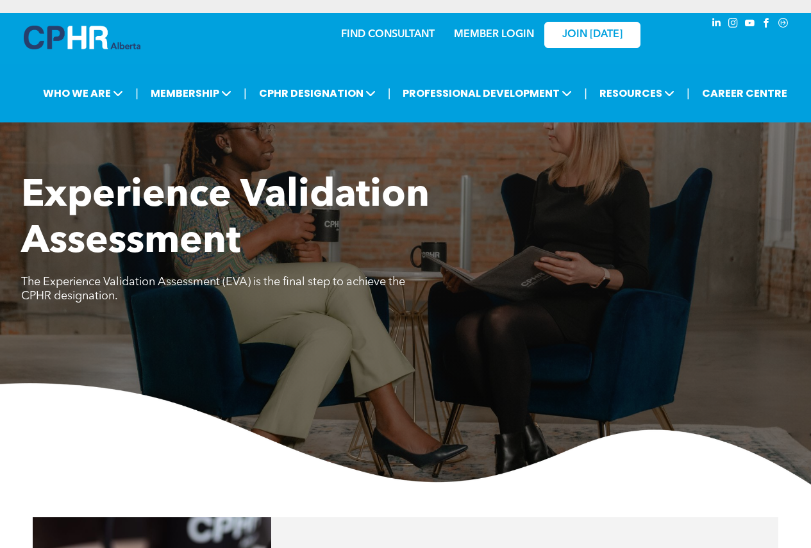
scroll to position [1833, 0]
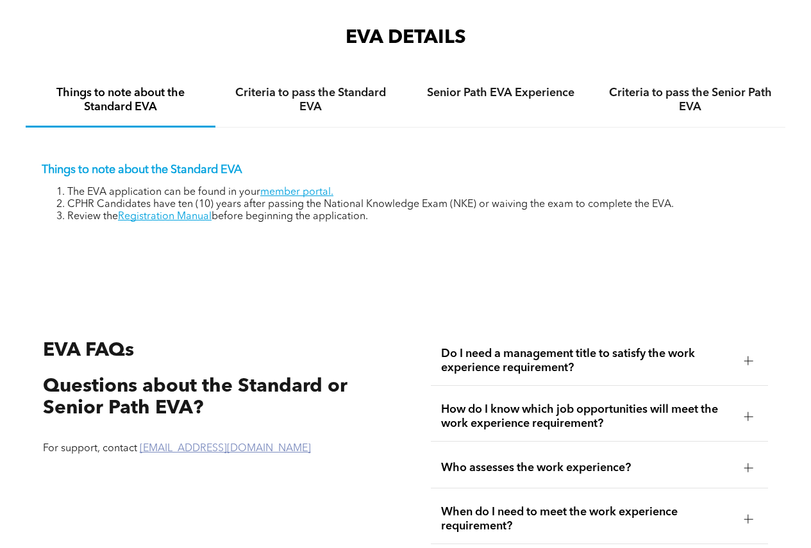
click at [191, 444] on link "[EMAIL_ADDRESS][DOMAIN_NAME]" at bounding box center [225, 449] width 171 height 10
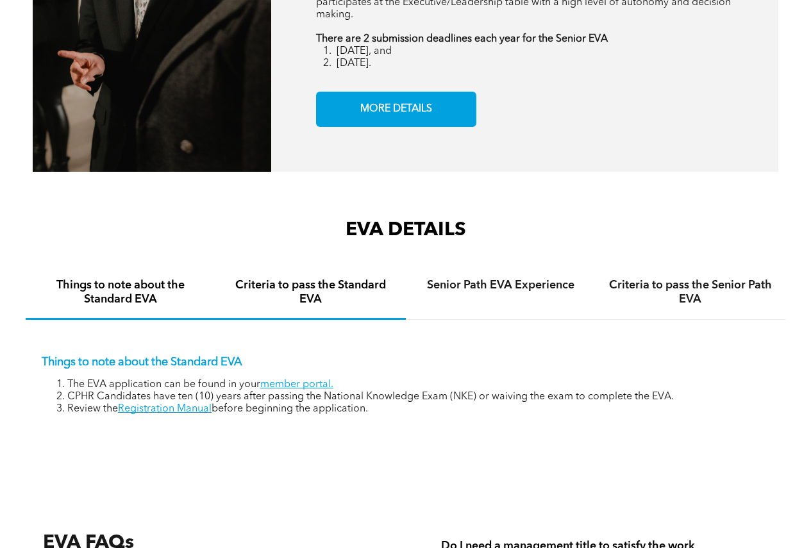
scroll to position [1384, 0]
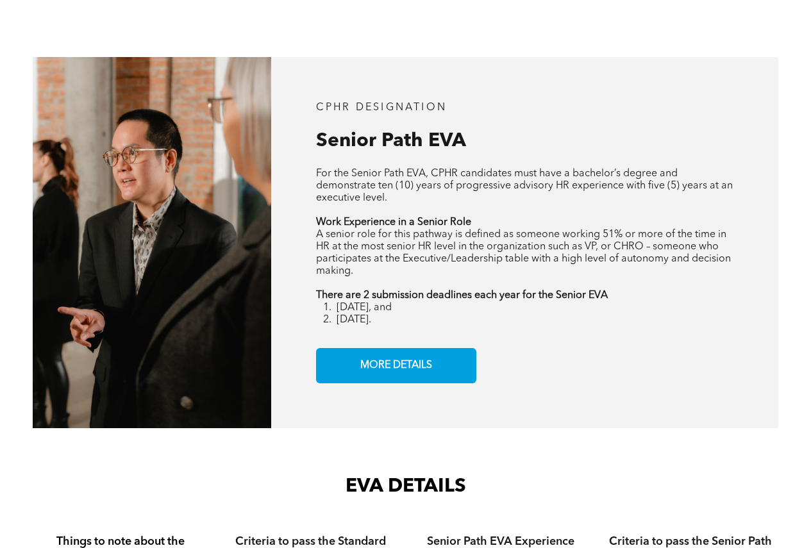
click at [114, 535] on h4 "Things to note about the Standard EVA" at bounding box center [120, 549] width 167 height 28
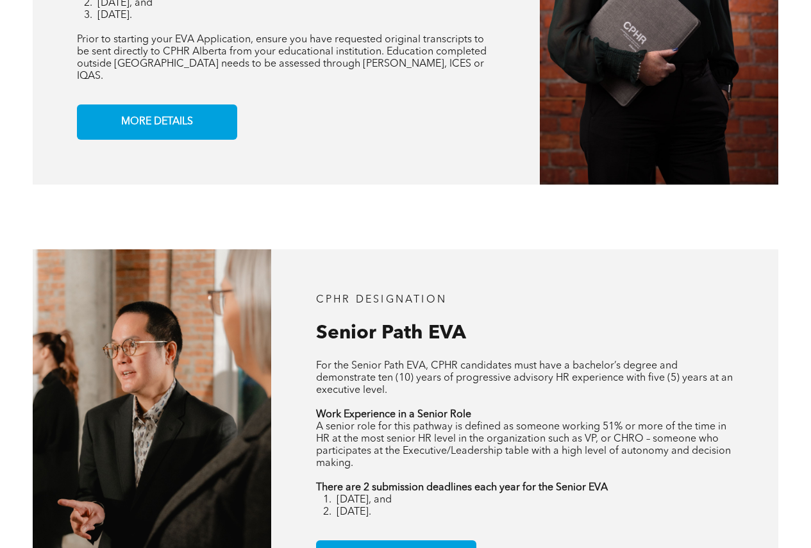
scroll to position [871, 0]
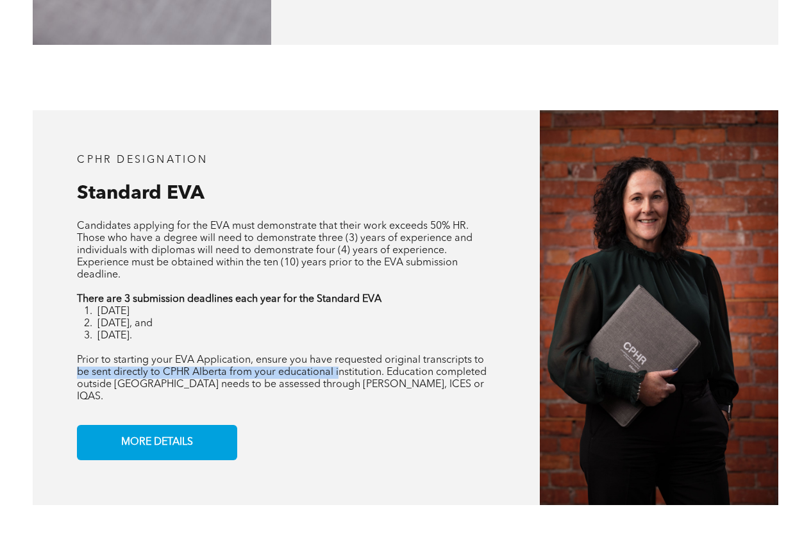
drag, startPoint x: 80, startPoint y: 371, endPoint x: 340, endPoint y: 374, distance: 259.7
click at [340, 374] on span "Prior to starting your EVA Application, ensure you have requested original tran…" at bounding box center [282, 378] width 410 height 47
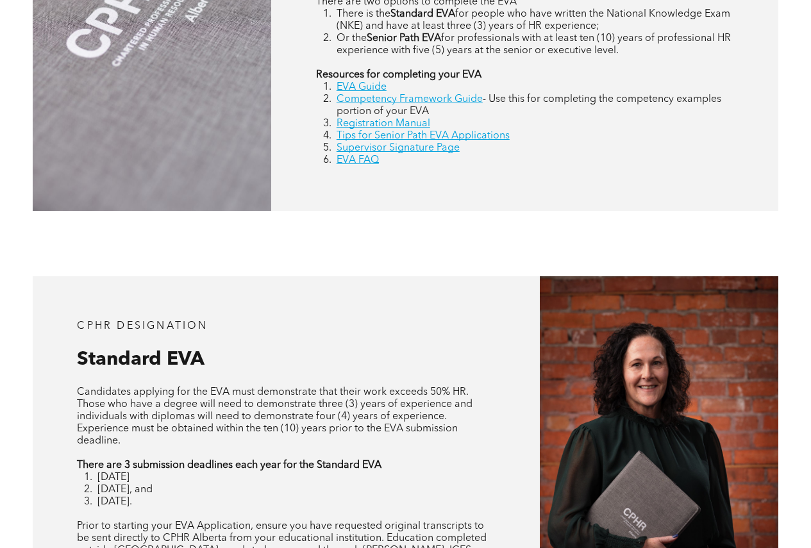
scroll to position [577, 0]
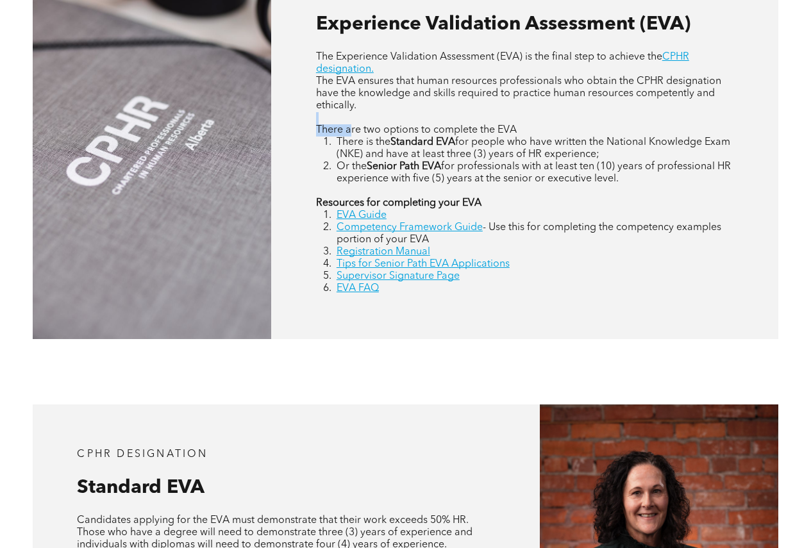
drag, startPoint x: 350, startPoint y: 131, endPoint x: 522, endPoint y: 118, distance: 172.3
click at [522, 118] on div "The Experience Validation Assessment (EVA) is the final step to achieve the CPH…" at bounding box center [524, 173] width 417 height 244
click at [522, 118] on p at bounding box center [524, 118] width 417 height 12
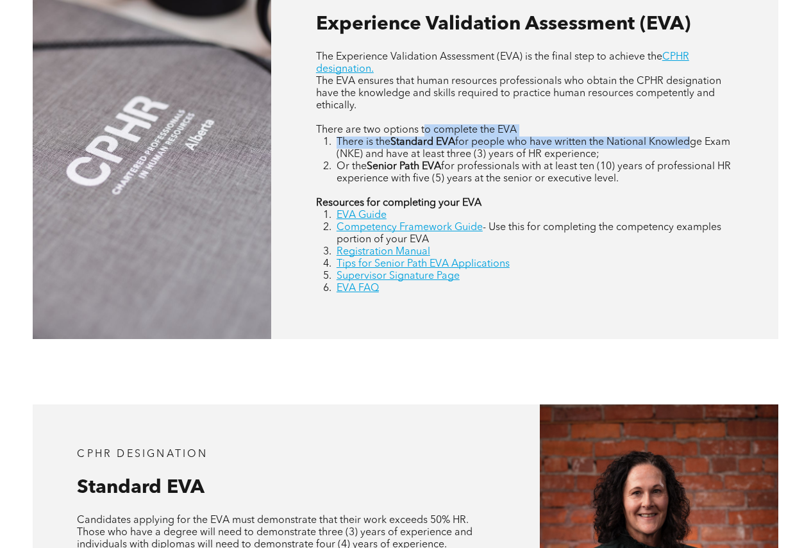
drag, startPoint x: 426, startPoint y: 133, endPoint x: 696, endPoint y: 139, distance: 270.0
click at [696, 139] on div "The Experience Validation Assessment (EVA) is the final step to achieve the CPH…" at bounding box center [524, 173] width 417 height 244
click at [696, 139] on span "for people who have written the National Knowledge Exam (NKE) and have at least…" at bounding box center [534, 148] width 394 height 22
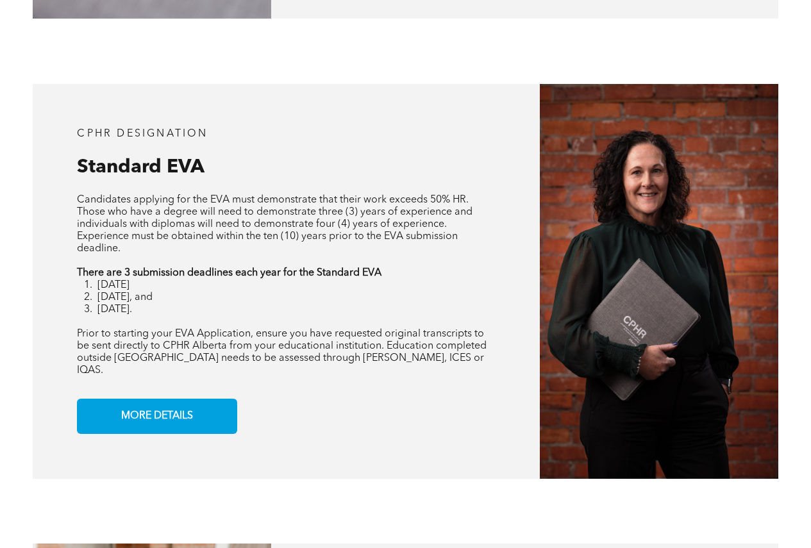
scroll to position [1090, 0]
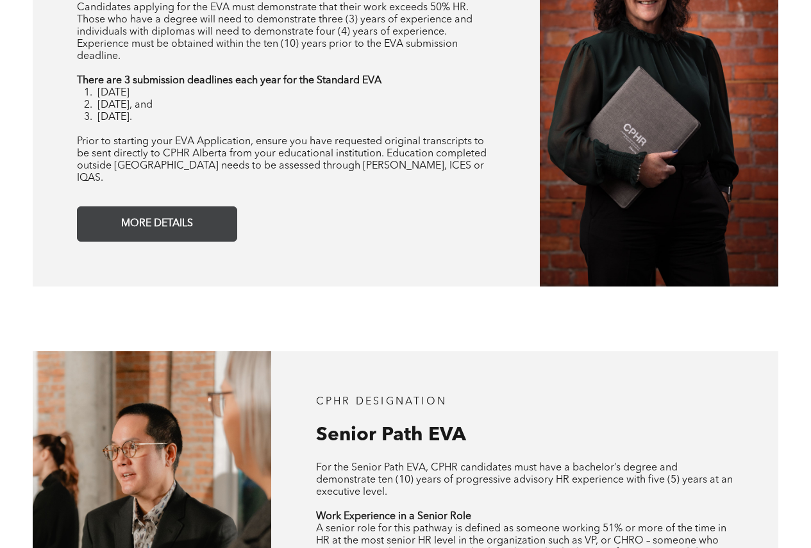
click at [162, 206] on link "MORE DETAILS" at bounding box center [157, 223] width 160 height 35
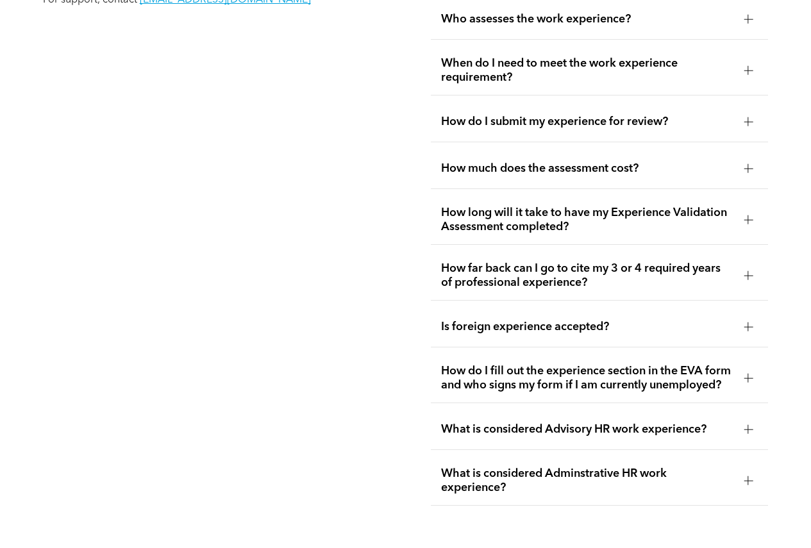
scroll to position [2410, 0]
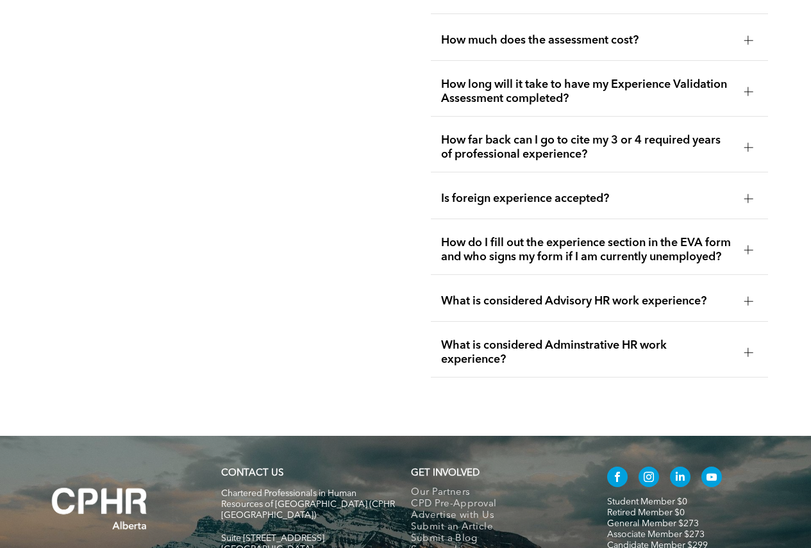
click at [533, 294] on span "What is considered Advisory HR work experience?" at bounding box center [587, 301] width 293 height 14
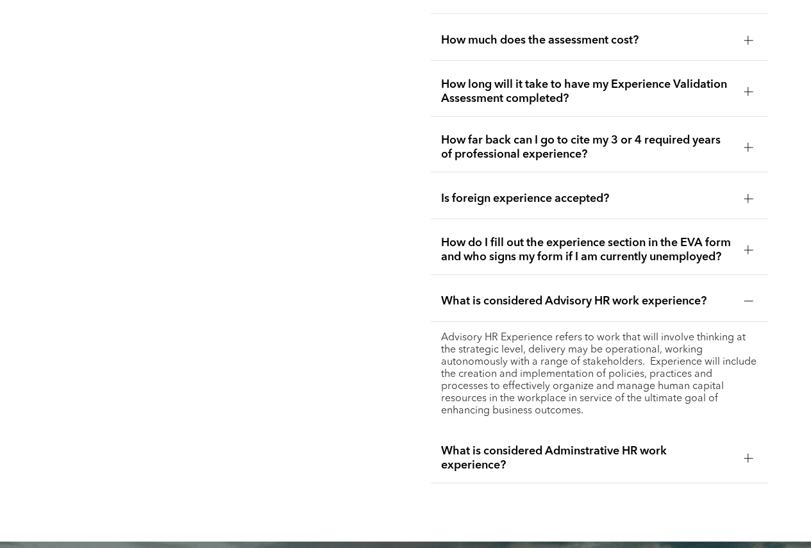
click at [533, 294] on span "What is considered Advisory HR work experience?" at bounding box center [587, 301] width 293 height 14
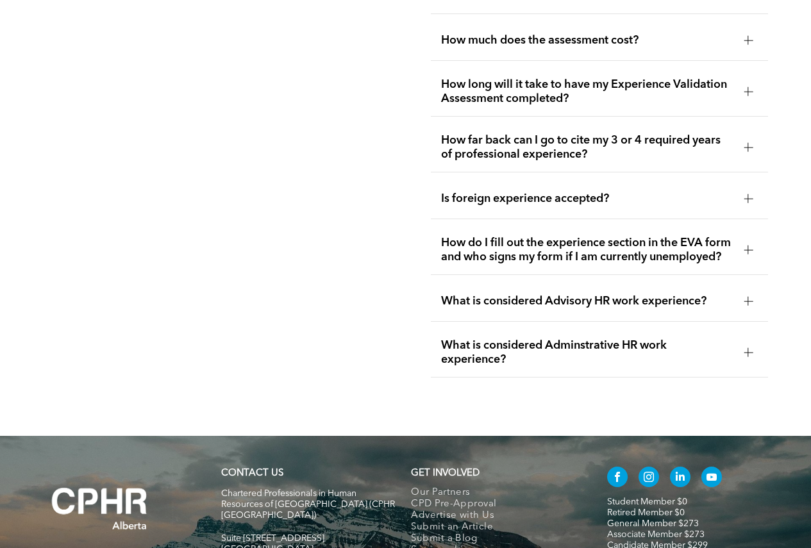
click at [524, 237] on span "How do I fill out the experience section in the EVA form and who signs my form …" at bounding box center [587, 250] width 293 height 28
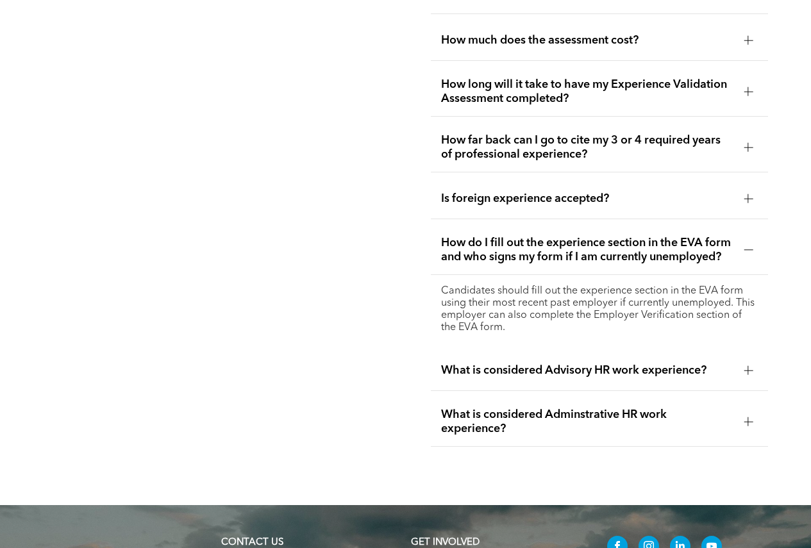
click at [524, 237] on span "How do I fill out the experience section in the EVA form and who signs my form …" at bounding box center [587, 250] width 293 height 28
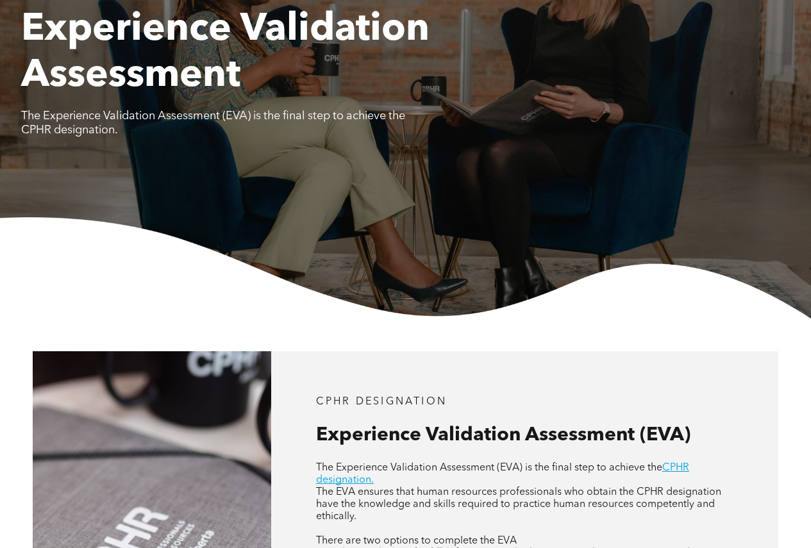
scroll to position [0, 0]
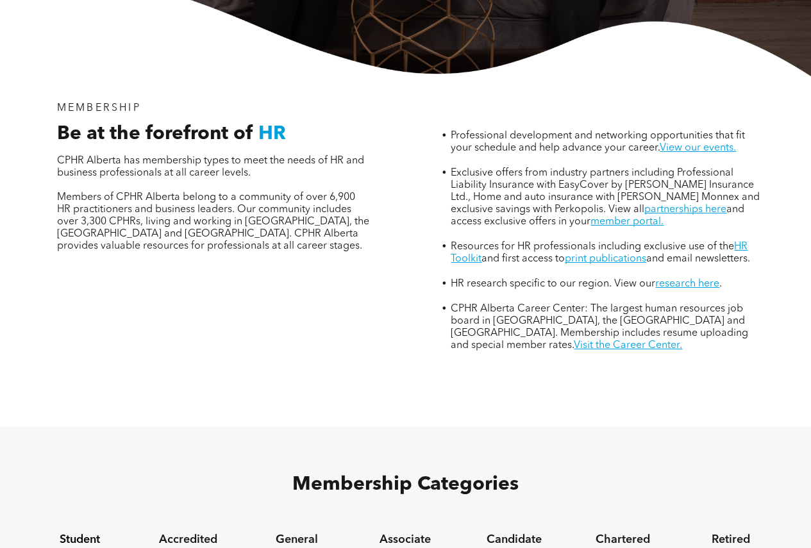
scroll to position [449, 0]
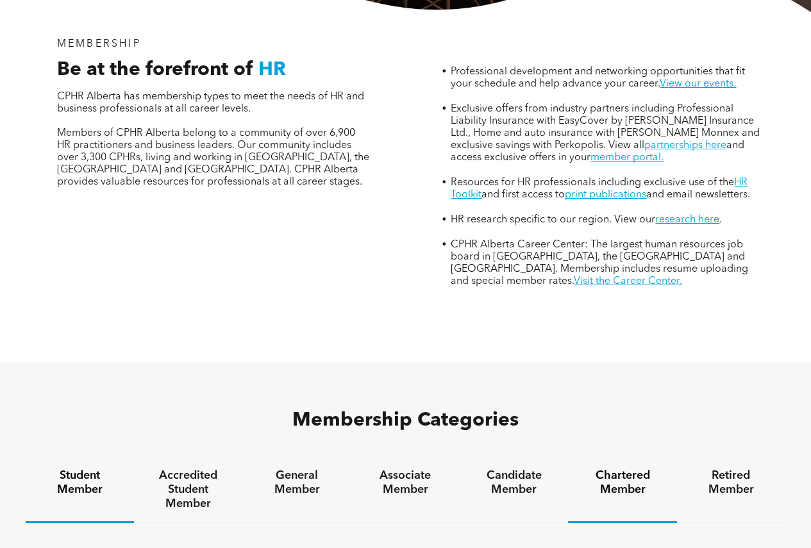
click at [610, 469] on h4 "Chartered Member" at bounding box center [622, 483] width 85 height 28
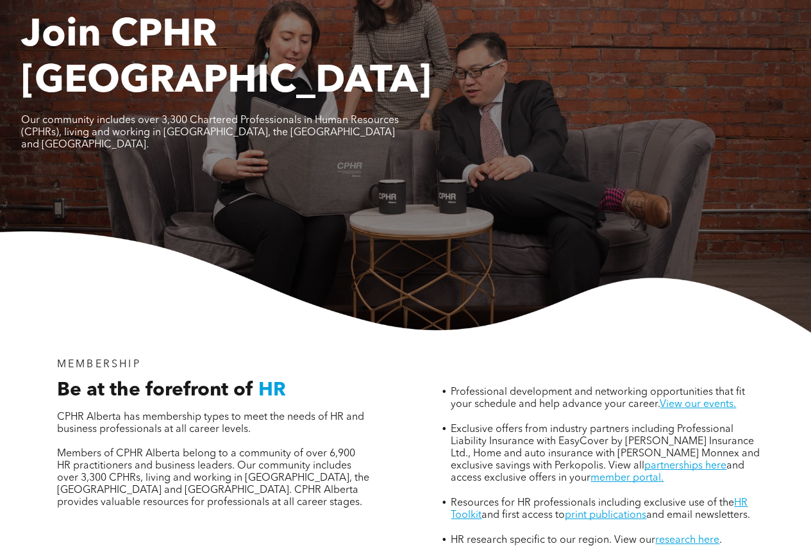
scroll to position [0, 0]
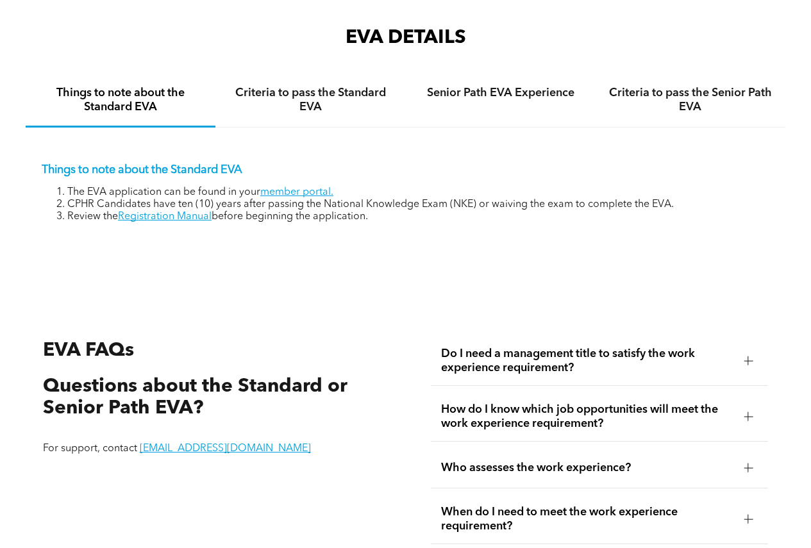
scroll to position [1833, 0]
